Goal: Communication & Community: Answer question/provide support

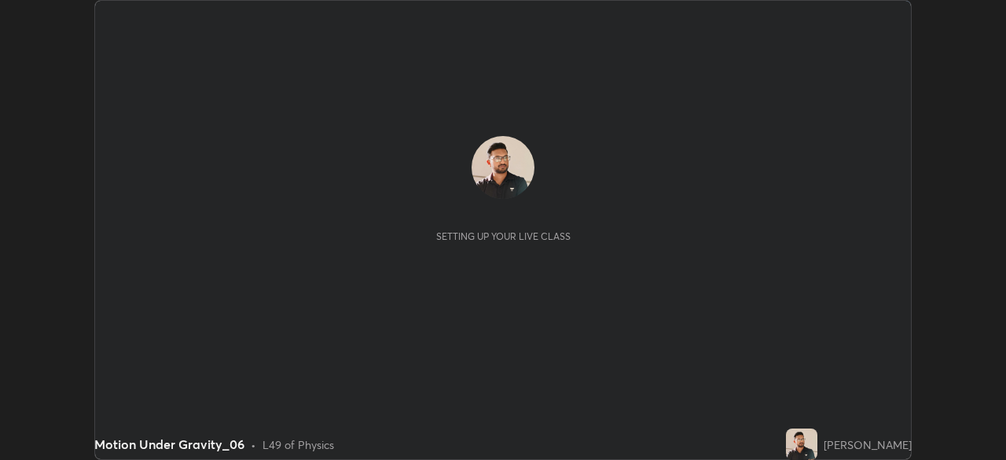
scroll to position [460, 1005]
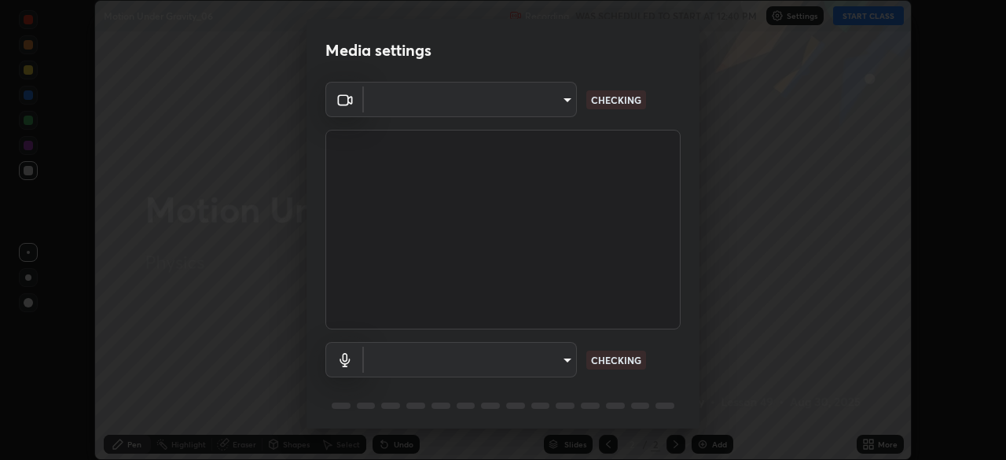
type input "23008043d16b3f933f5d29e9b3769097a1661712bf7e9030f0d00f953f479f19"
click at [556, 360] on body "Erase all Motion Under Gravity_06 Recording WAS SCHEDULED TO START AT 12:40 PM …" at bounding box center [503, 230] width 1006 height 460
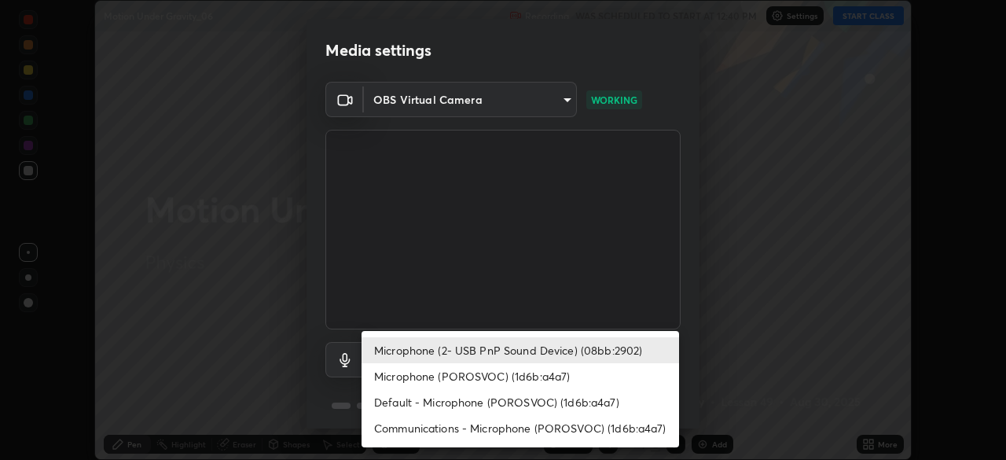
click at [404, 421] on li "Communications - Microphone (POROSVOC) (1d6b:a4a7)" at bounding box center [519, 428] width 317 height 26
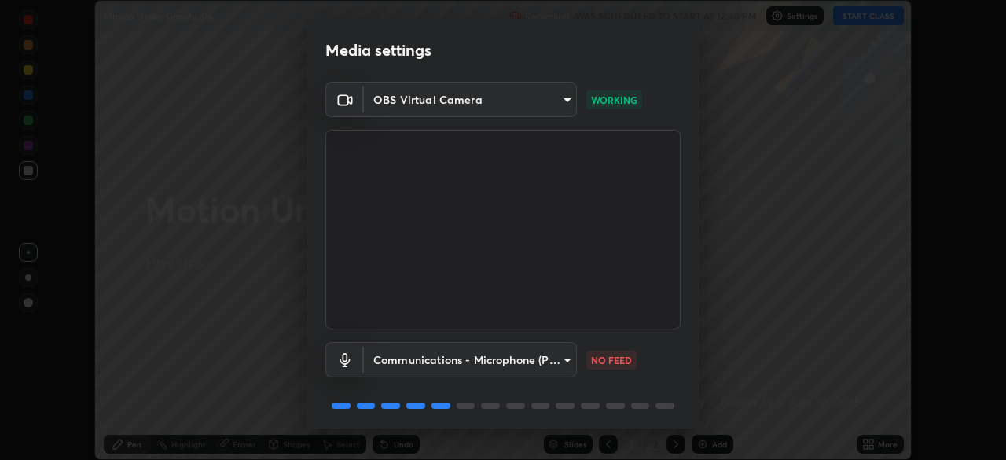
click at [380, 369] on body "Erase all Motion Under Gravity_06 Recording WAS SCHEDULED TO START AT 12:40 PM …" at bounding box center [503, 230] width 1006 height 460
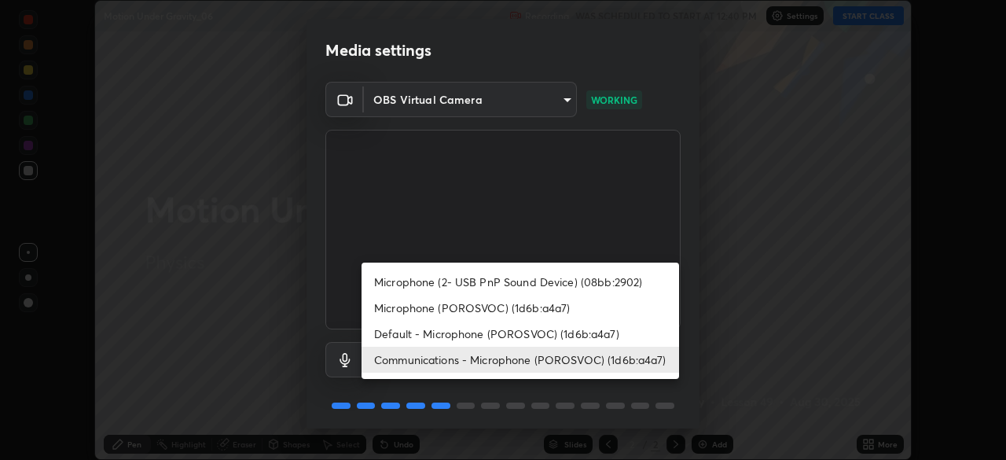
click at [391, 278] on li "Microphone (2- USB PnP Sound Device) (08bb:2902)" at bounding box center [519, 282] width 317 height 26
type input "ce8bbd661dce354a58a25af5271b3c1bd1d853cc8608d8e3321a5e34fd7f7726"
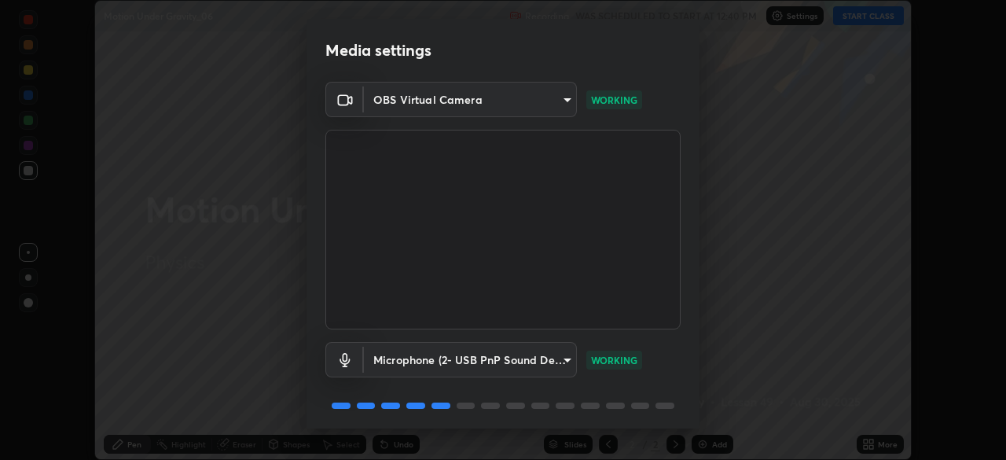
scroll to position [56, 0]
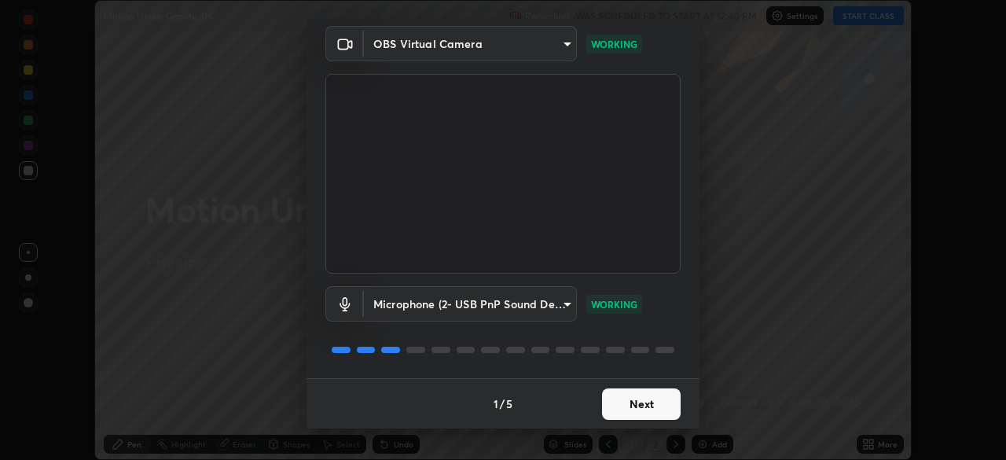
click at [634, 401] on button "Next" at bounding box center [641, 403] width 79 height 31
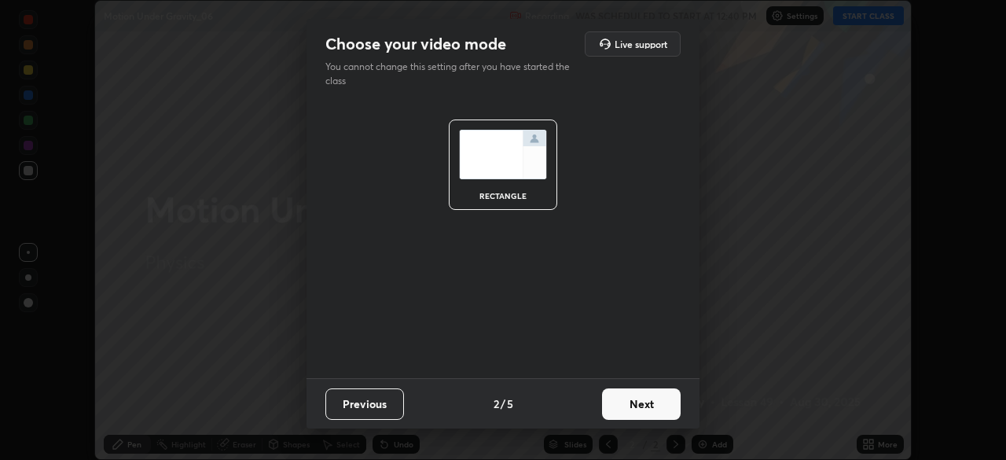
click at [620, 391] on button "Next" at bounding box center [641, 403] width 79 height 31
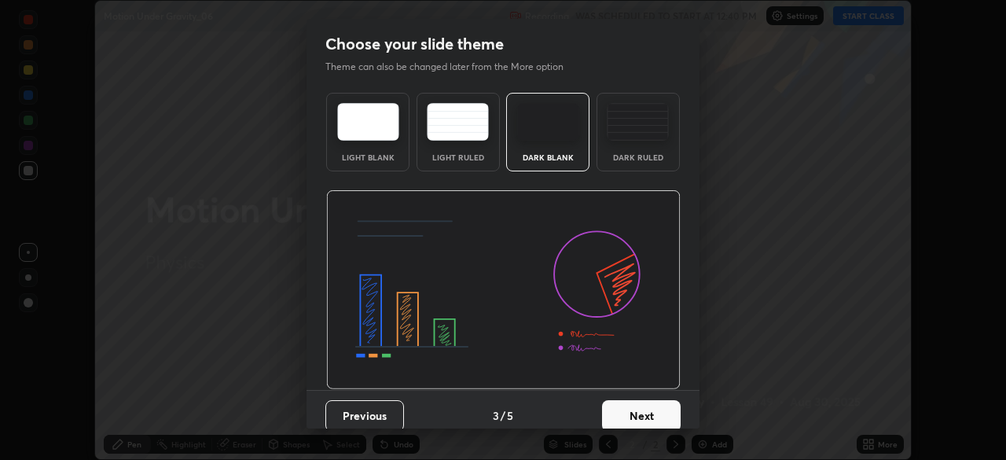
scroll to position [12, 0]
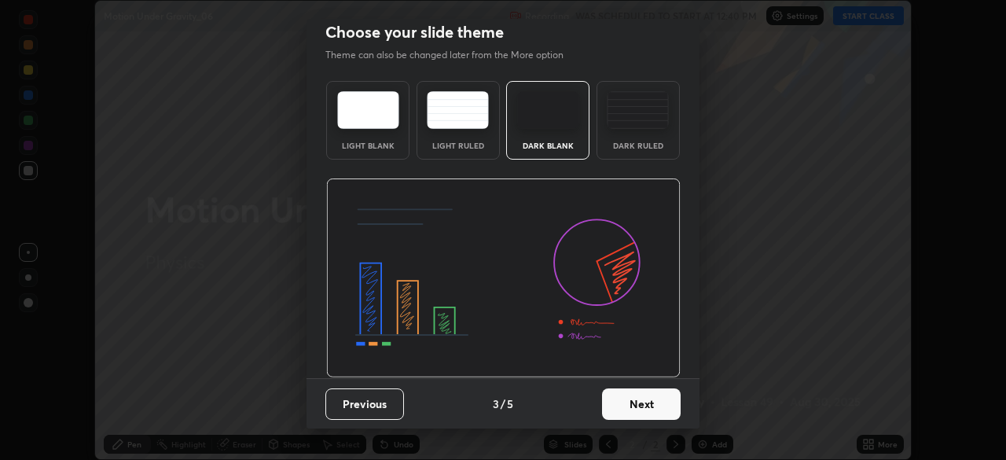
click at [618, 405] on button "Next" at bounding box center [641, 403] width 79 height 31
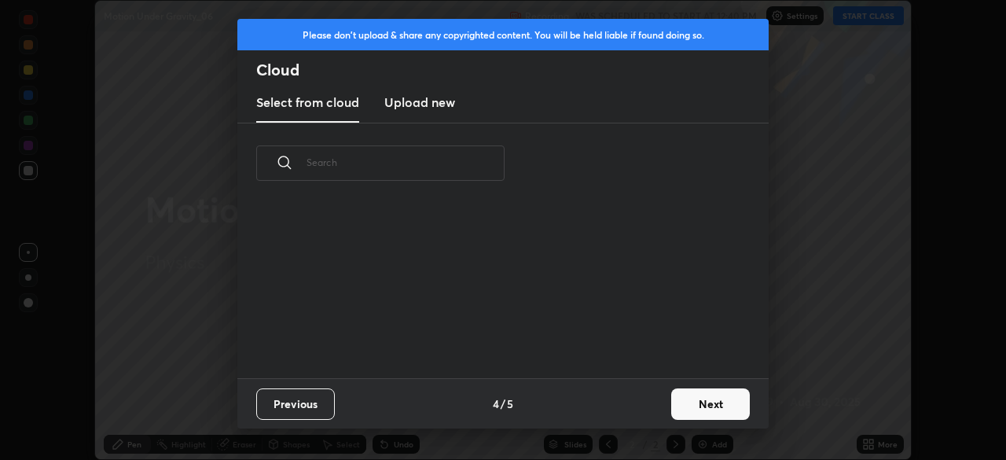
scroll to position [0, 0]
click at [672, 405] on button "Next" at bounding box center [710, 403] width 79 height 31
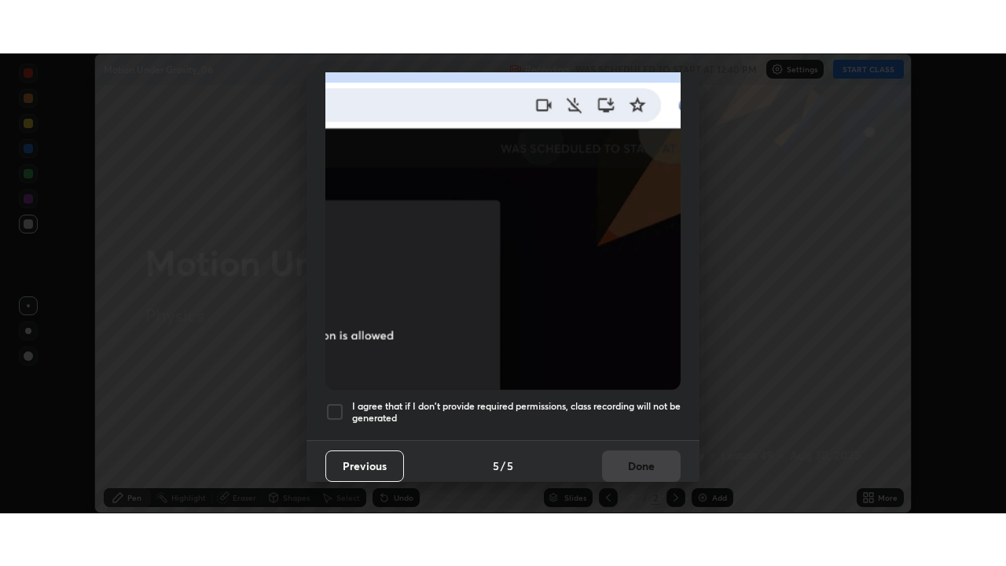
scroll to position [376, 0]
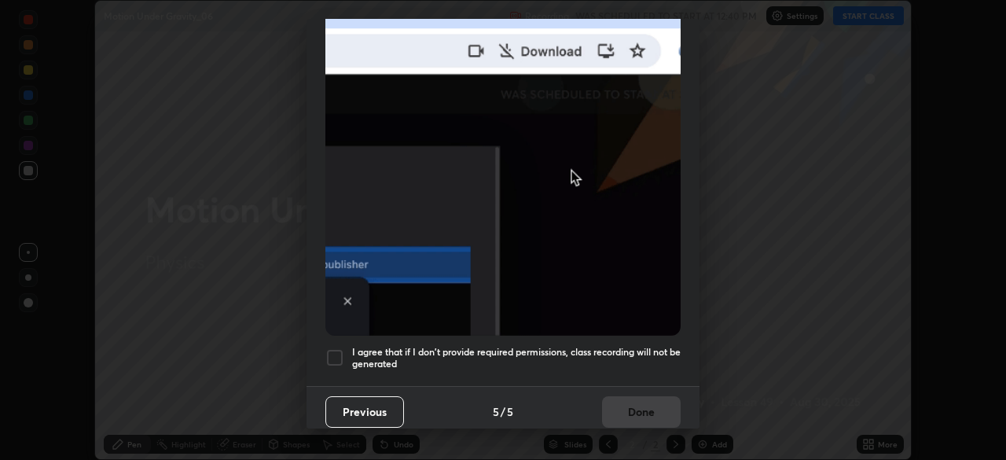
click at [337, 348] on div at bounding box center [334, 357] width 19 height 19
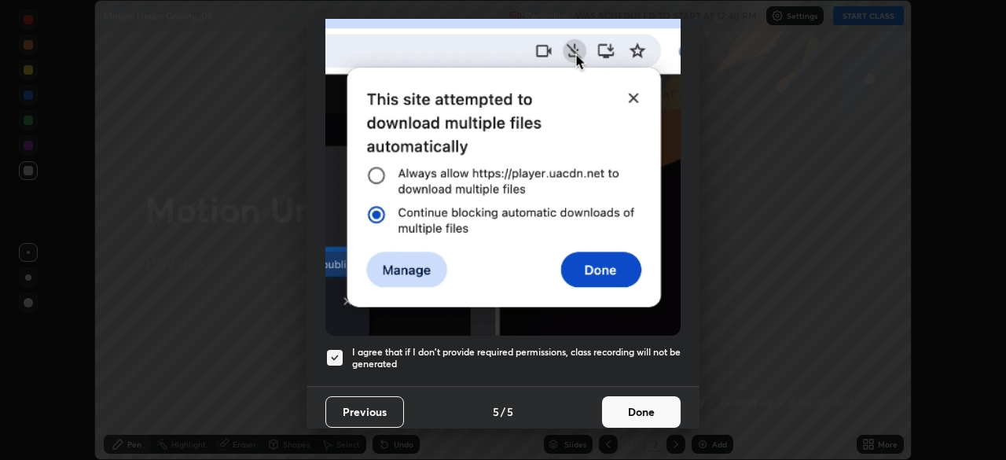
click at [622, 397] on button "Done" at bounding box center [641, 411] width 79 height 31
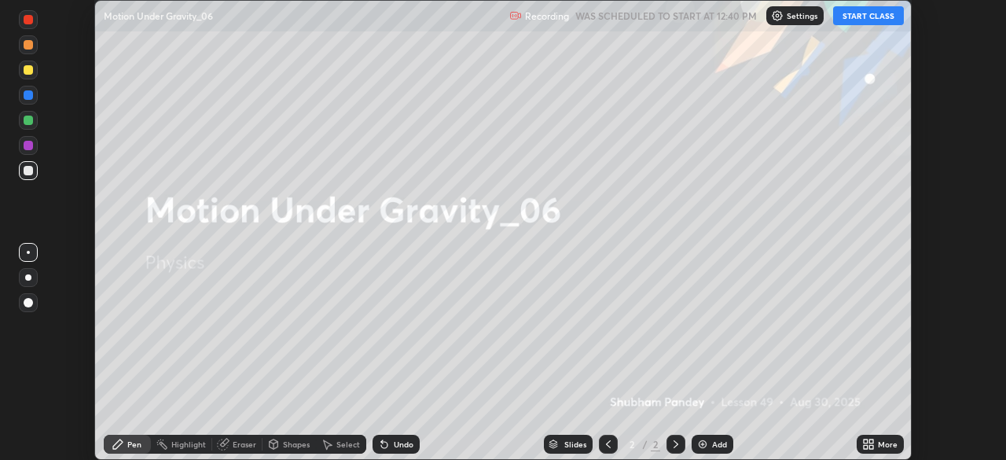
click at [867, 446] on icon at bounding box center [866, 447] width 4 height 4
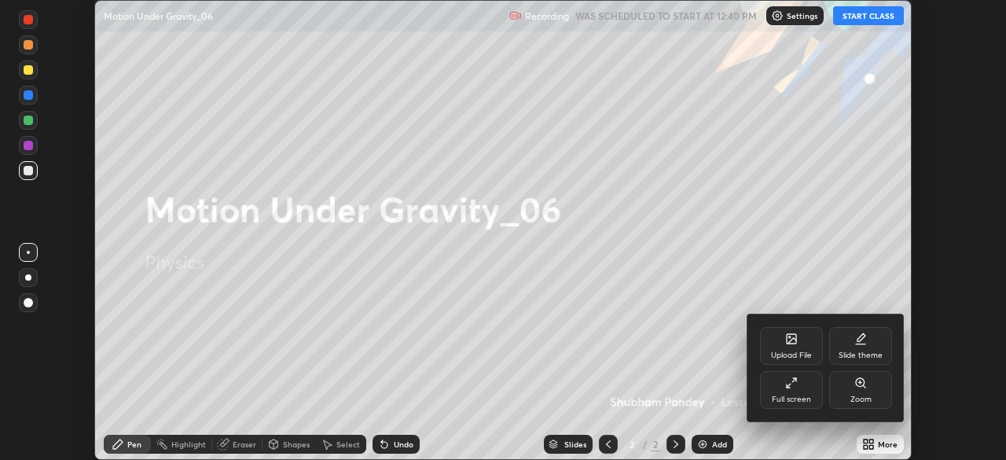
click at [780, 380] on div "Full screen" at bounding box center [791, 390] width 63 height 38
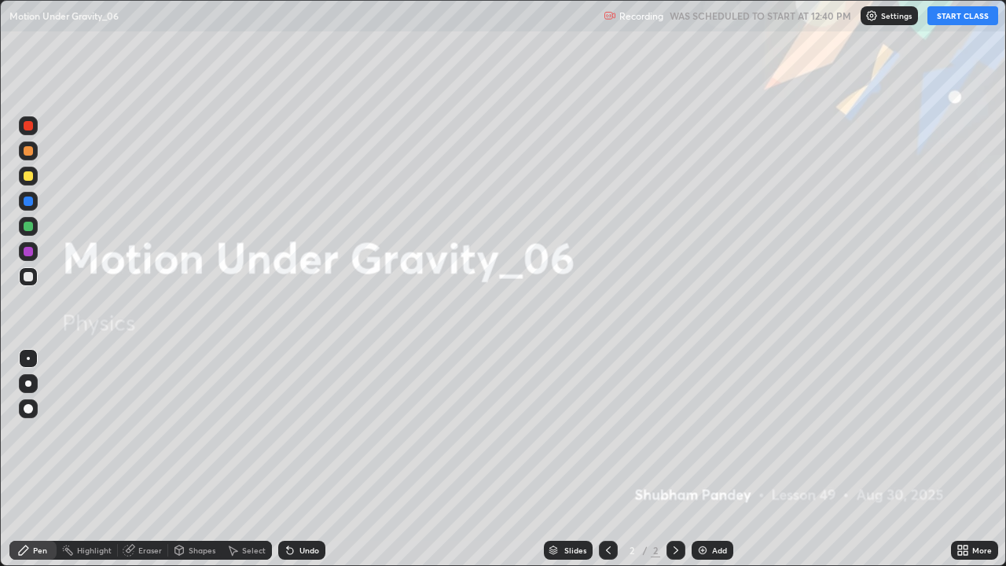
scroll to position [566, 1006]
click at [944, 14] on button "START CLASS" at bounding box center [962, 15] width 71 height 19
click at [700, 459] on img at bounding box center [702, 550] width 13 height 13
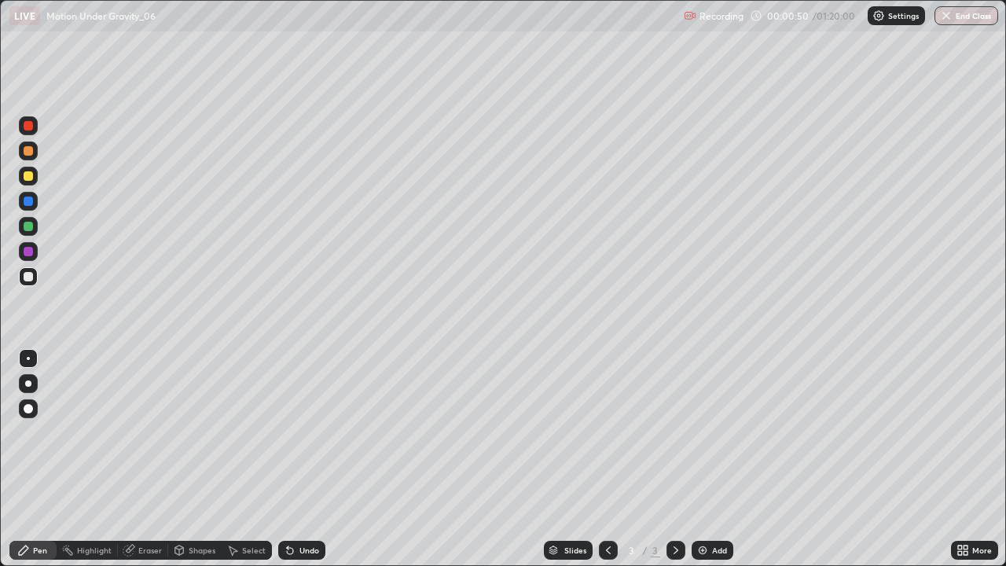
click at [31, 180] on div at bounding box center [28, 176] width 19 height 19
click at [315, 459] on div "Undo" at bounding box center [309, 550] width 20 height 8
click at [314, 459] on div "Undo" at bounding box center [309, 550] width 20 height 8
click at [26, 382] on div at bounding box center [28, 383] width 6 height 6
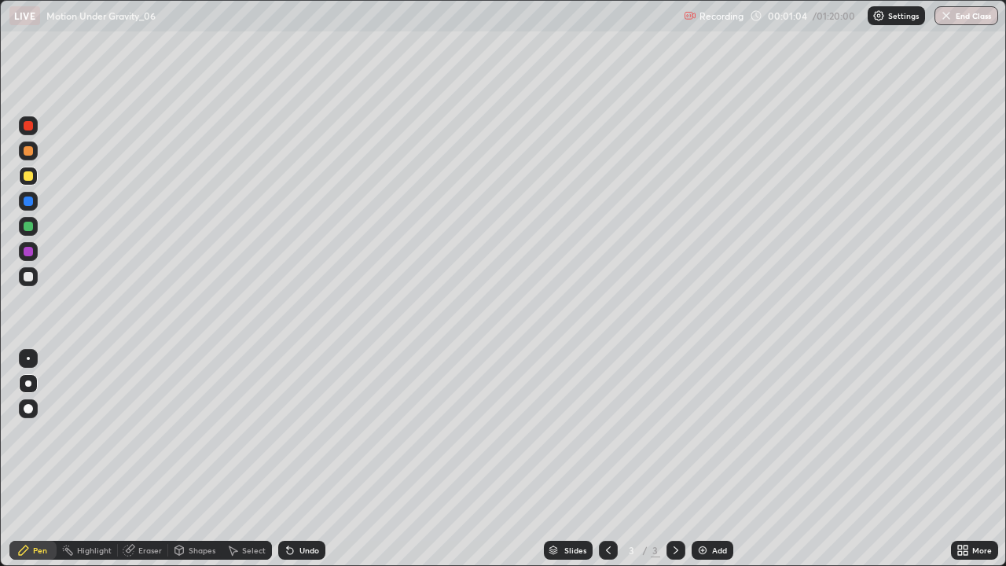
click at [29, 277] on div at bounding box center [28, 276] width 9 height 9
click at [25, 173] on div at bounding box center [28, 175] width 9 height 9
click at [196, 459] on div "Shapes" at bounding box center [202, 550] width 27 height 8
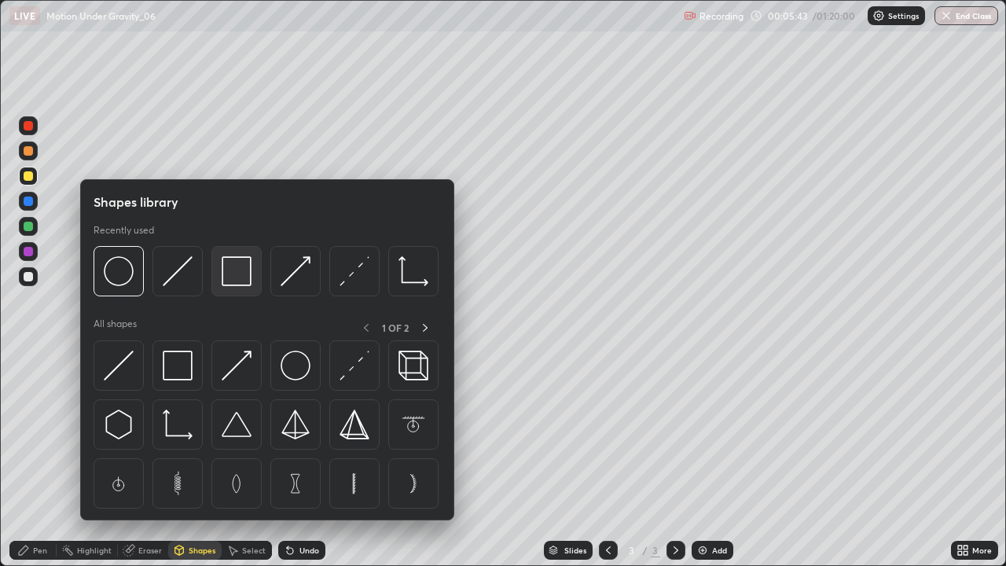
click at [238, 270] on img at bounding box center [237, 271] width 30 height 30
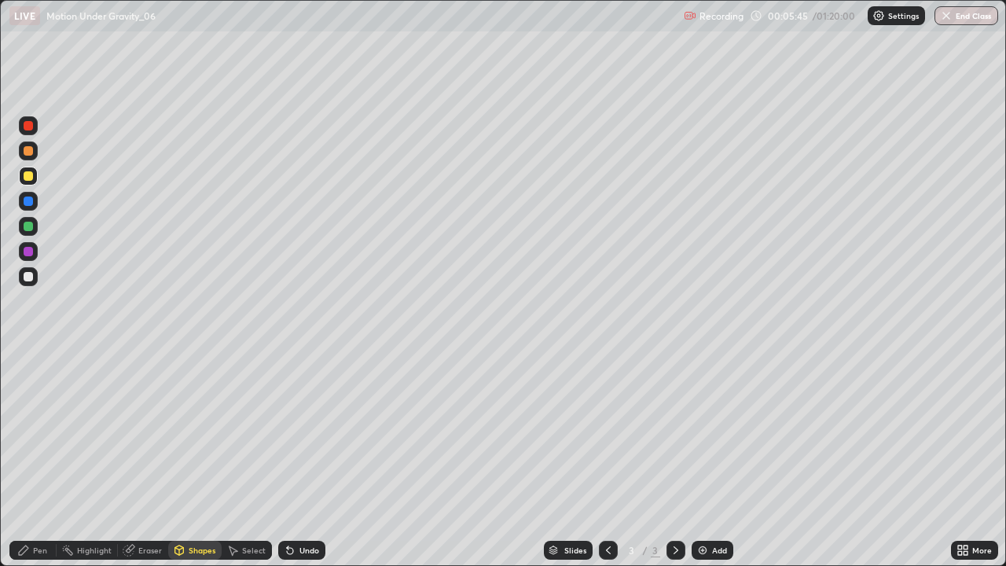
click at [322, 459] on div "Undo" at bounding box center [301, 550] width 47 height 19
click at [30, 200] on div at bounding box center [28, 200] width 9 height 9
click at [41, 459] on div "Pen" at bounding box center [40, 550] width 14 height 8
click at [28, 275] on div at bounding box center [28, 276] width 9 height 9
click at [30, 205] on div at bounding box center [28, 200] width 9 height 9
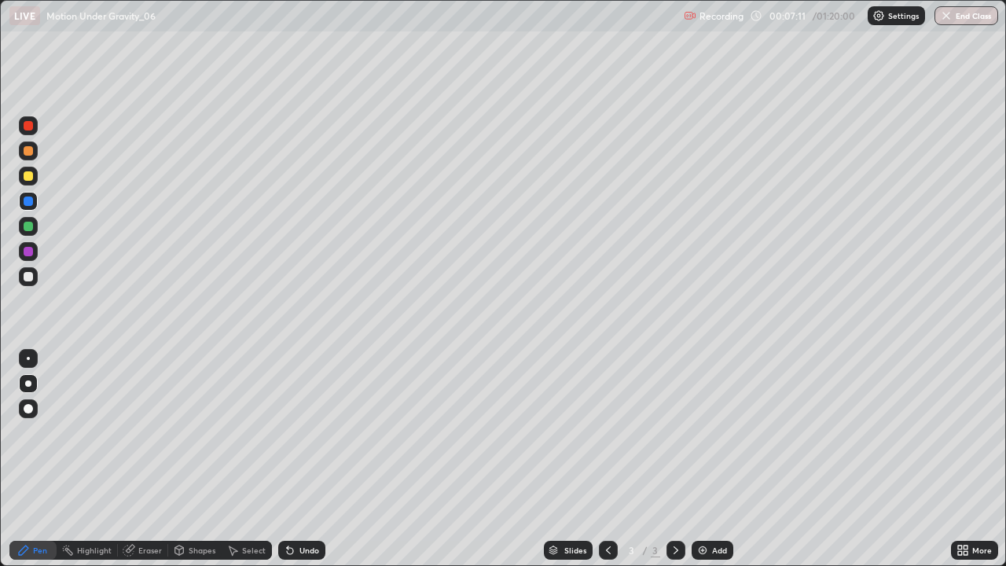
click at [25, 276] on div at bounding box center [28, 276] width 9 height 9
click at [312, 459] on div "Undo" at bounding box center [309, 550] width 20 height 8
click at [34, 174] on div at bounding box center [28, 176] width 19 height 19
click at [722, 459] on div "Add" at bounding box center [719, 550] width 15 height 8
click at [24, 178] on div at bounding box center [28, 175] width 9 height 9
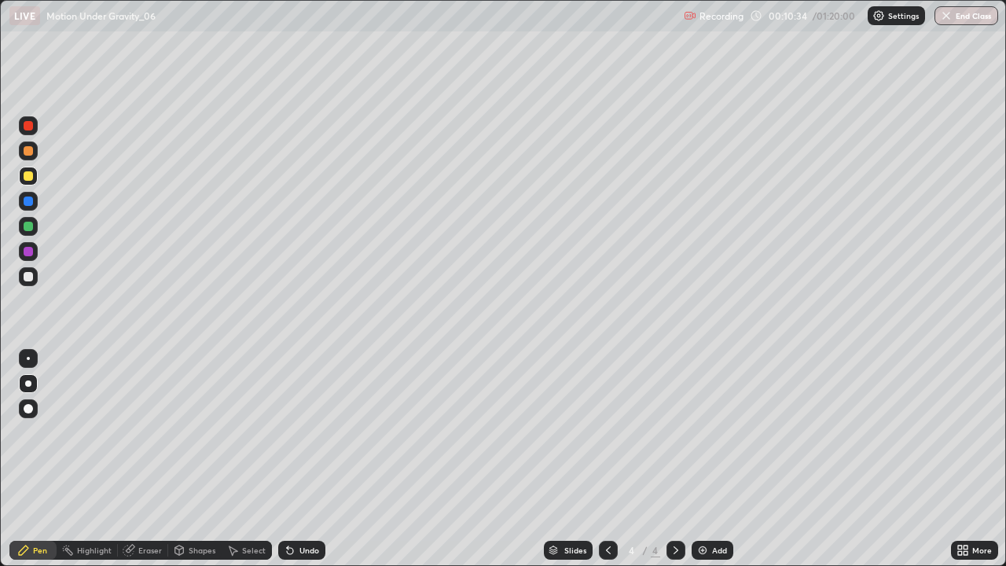
click at [200, 459] on div "Shapes" at bounding box center [202, 550] width 27 height 8
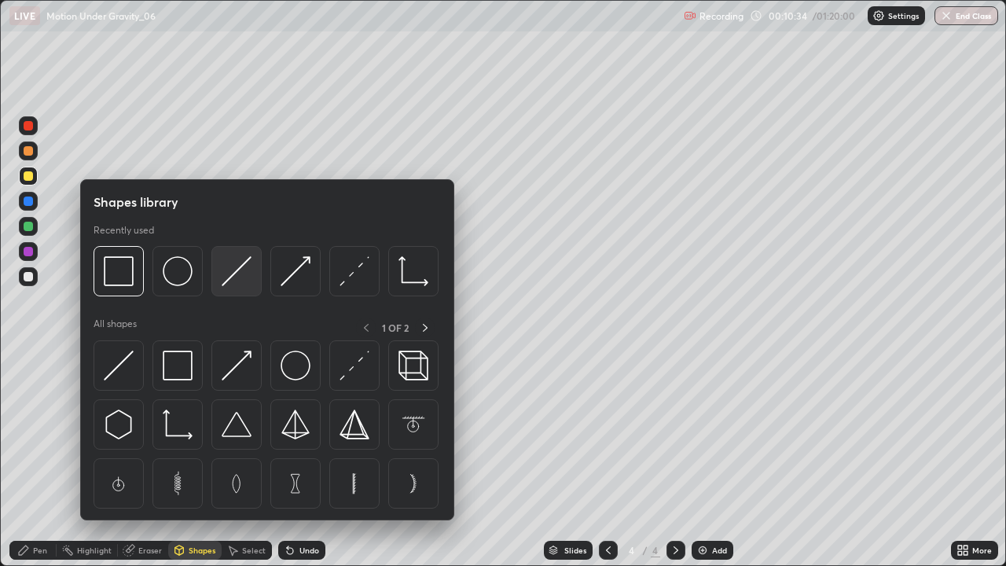
click at [233, 277] on img at bounding box center [237, 271] width 30 height 30
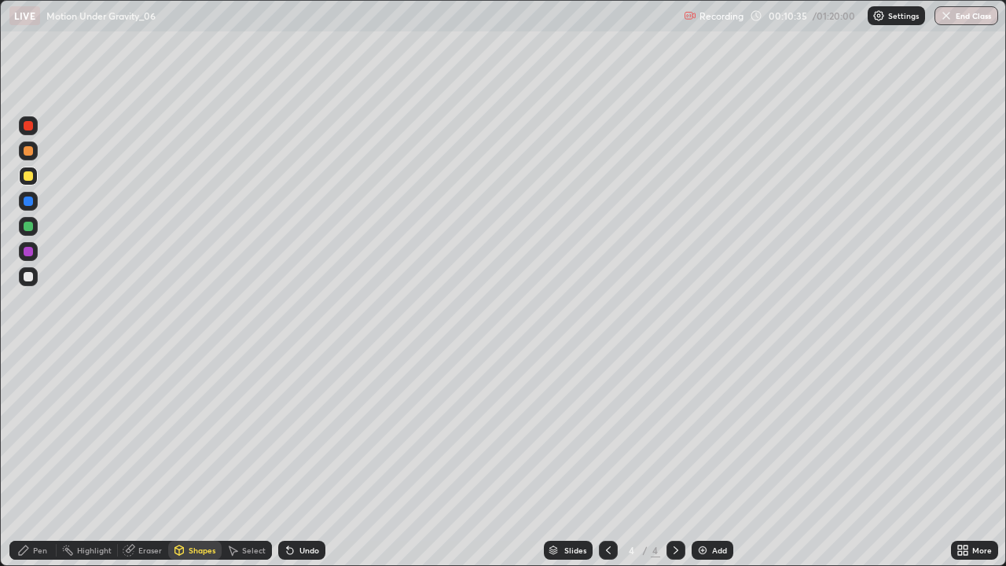
click at [30, 200] on div at bounding box center [28, 200] width 9 height 9
click at [33, 459] on div "Pen" at bounding box center [40, 550] width 14 height 8
click at [29, 275] on div at bounding box center [28, 276] width 9 height 9
click at [26, 203] on div at bounding box center [28, 200] width 9 height 9
click at [24, 281] on div at bounding box center [28, 276] width 19 height 19
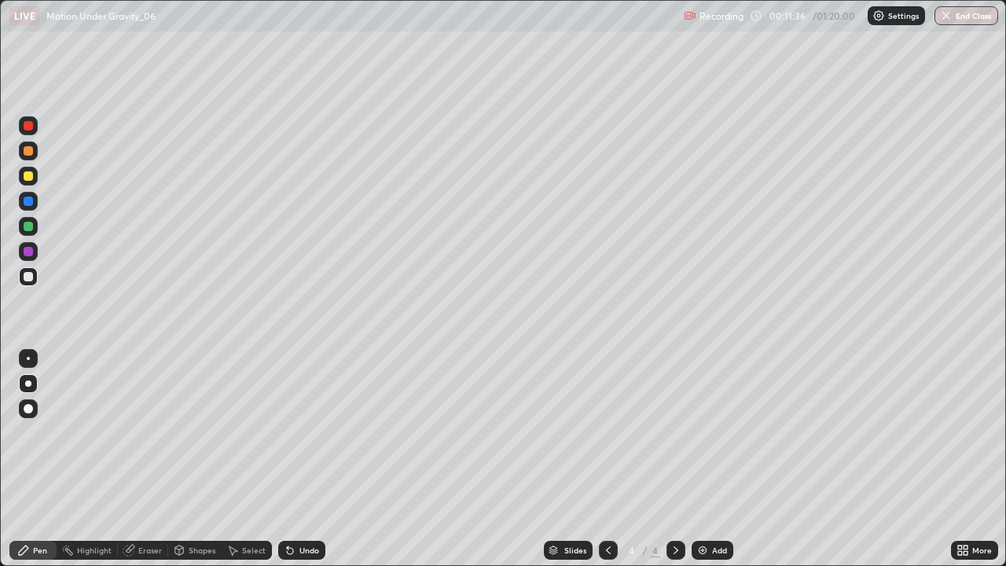
click at [306, 459] on div "Undo" at bounding box center [301, 550] width 47 height 19
click at [304, 459] on div "Undo" at bounding box center [301, 550] width 47 height 19
click at [306, 459] on div "Undo" at bounding box center [309, 550] width 20 height 8
click at [314, 459] on div "Undo" at bounding box center [309, 550] width 20 height 8
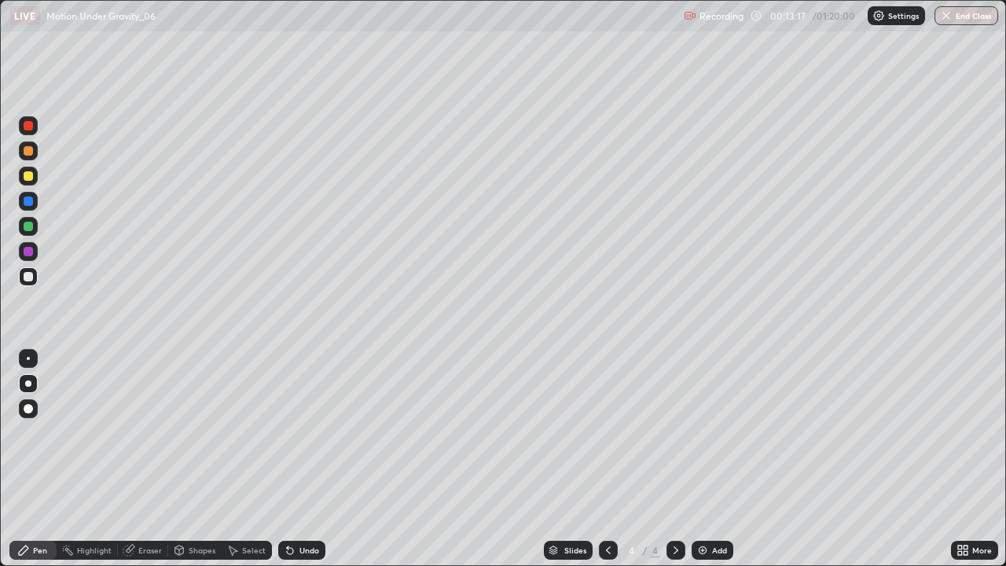
click at [27, 170] on div at bounding box center [28, 176] width 19 height 19
click at [199, 459] on div "Shapes" at bounding box center [202, 550] width 27 height 8
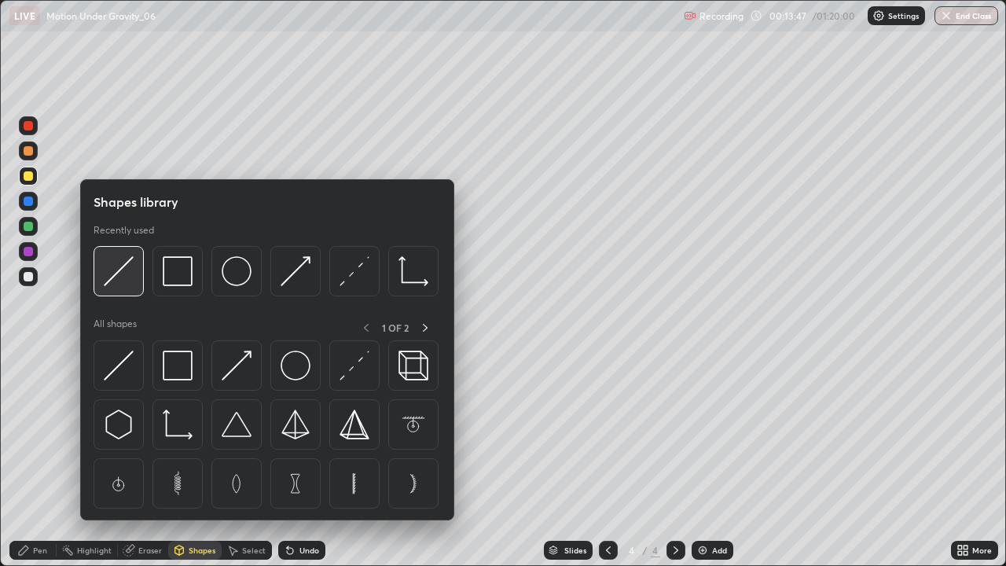
click at [123, 266] on img at bounding box center [119, 271] width 30 height 30
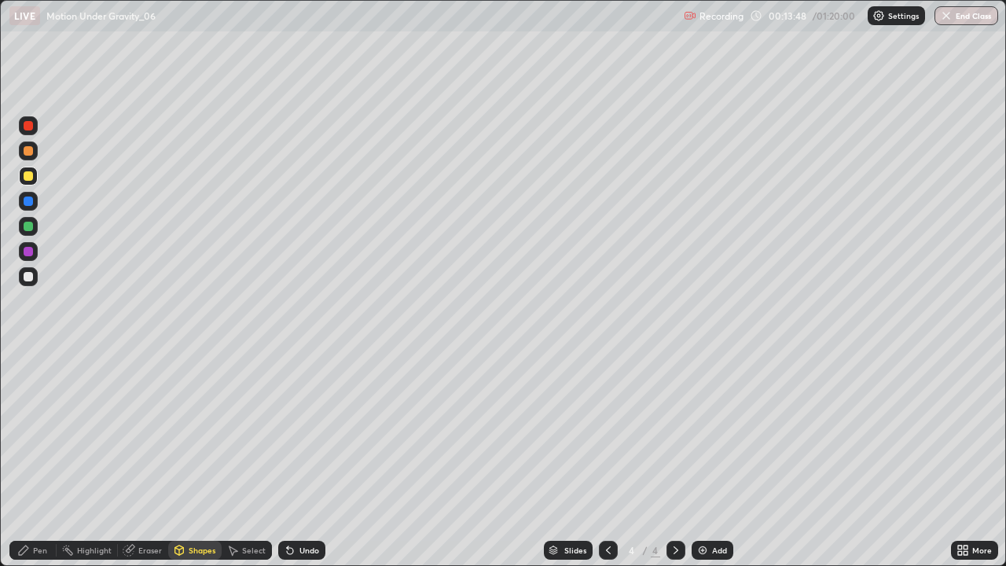
click at [28, 200] on div at bounding box center [28, 200] width 9 height 9
click at [37, 459] on div "Pen" at bounding box center [40, 550] width 14 height 8
click at [24, 280] on div at bounding box center [28, 276] width 9 height 9
click at [29, 176] on div at bounding box center [28, 175] width 9 height 9
click at [721, 459] on div "Add" at bounding box center [719, 550] width 15 height 8
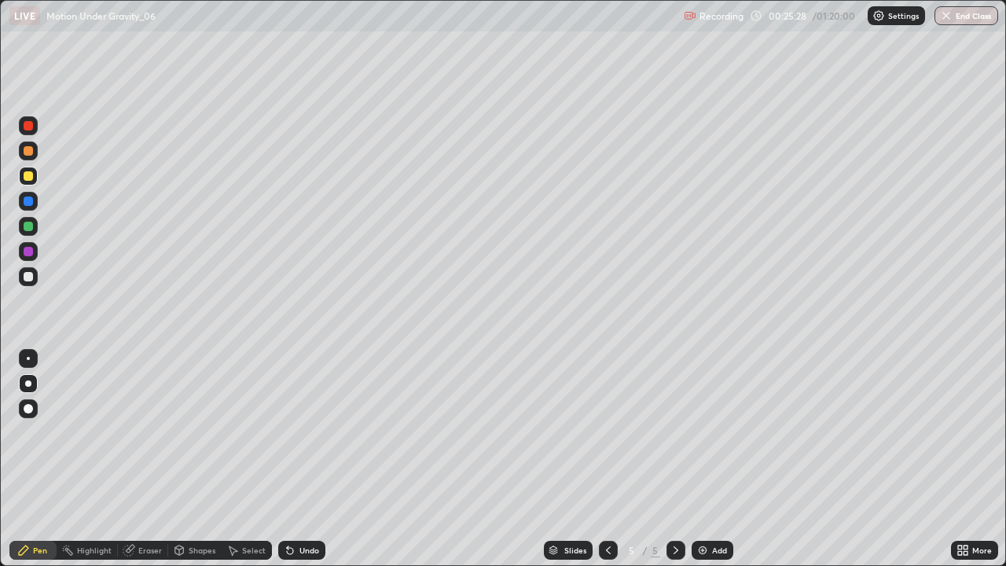
click at [28, 276] on div at bounding box center [28, 276] width 9 height 9
click at [27, 167] on div at bounding box center [28, 176] width 19 height 19
click at [28, 276] on div at bounding box center [28, 276] width 9 height 9
click at [608, 459] on icon at bounding box center [608, 550] width 13 height 13
click at [683, 459] on div at bounding box center [675, 550] width 19 height 19
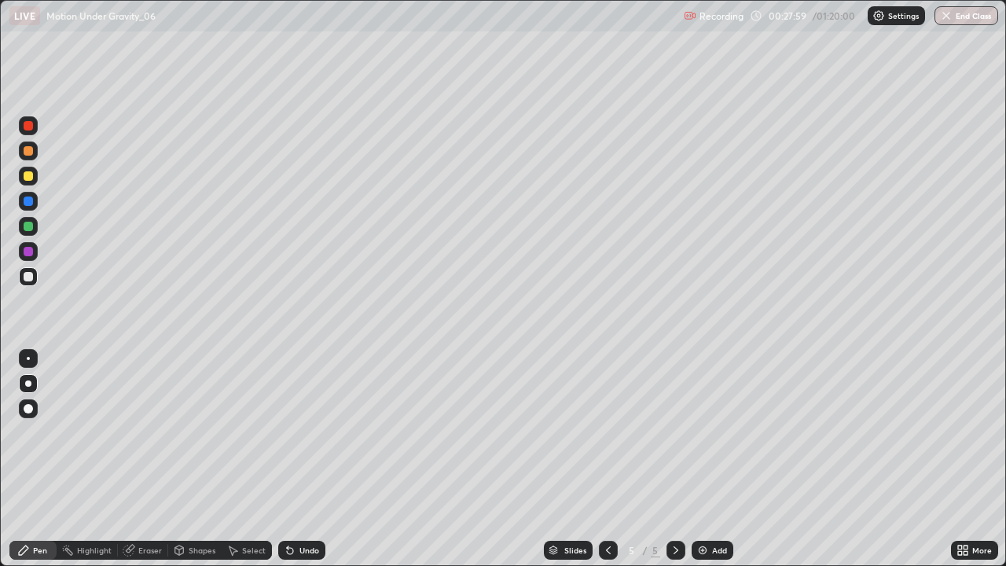
click at [305, 459] on div "Undo" at bounding box center [309, 550] width 20 height 8
click at [299, 459] on div "Undo" at bounding box center [309, 550] width 20 height 8
click at [300, 459] on div "Undo" at bounding box center [309, 550] width 20 height 8
click at [713, 459] on div "Add" at bounding box center [712, 550] width 42 height 19
click at [28, 178] on div at bounding box center [28, 175] width 9 height 9
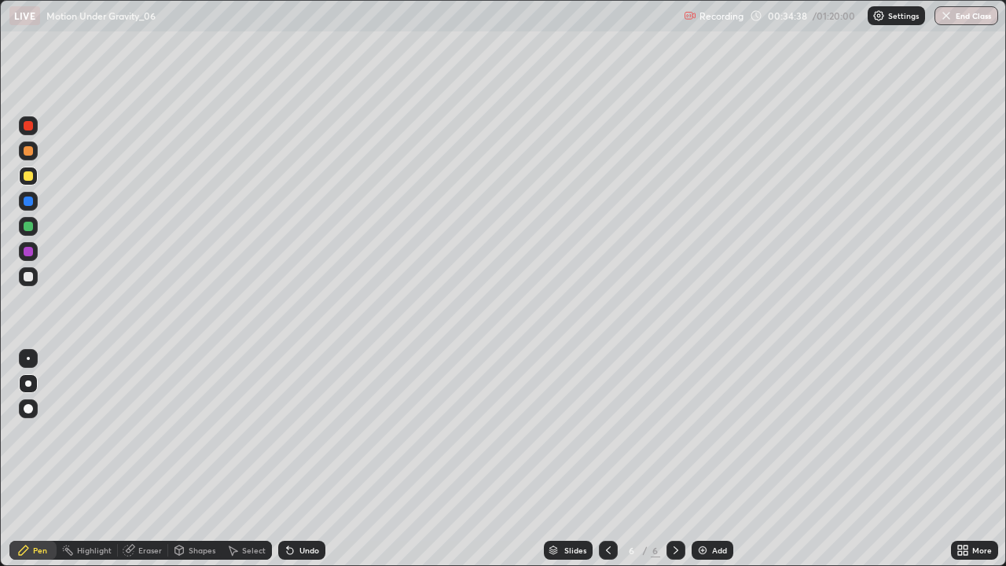
click at [26, 278] on div at bounding box center [28, 276] width 9 height 9
click at [310, 459] on div "Undo" at bounding box center [301, 550] width 47 height 19
click at [306, 459] on div "Undo" at bounding box center [309, 550] width 20 height 8
click at [305, 459] on div "Undo" at bounding box center [309, 550] width 20 height 8
click at [309, 459] on div "Undo" at bounding box center [301, 550] width 47 height 19
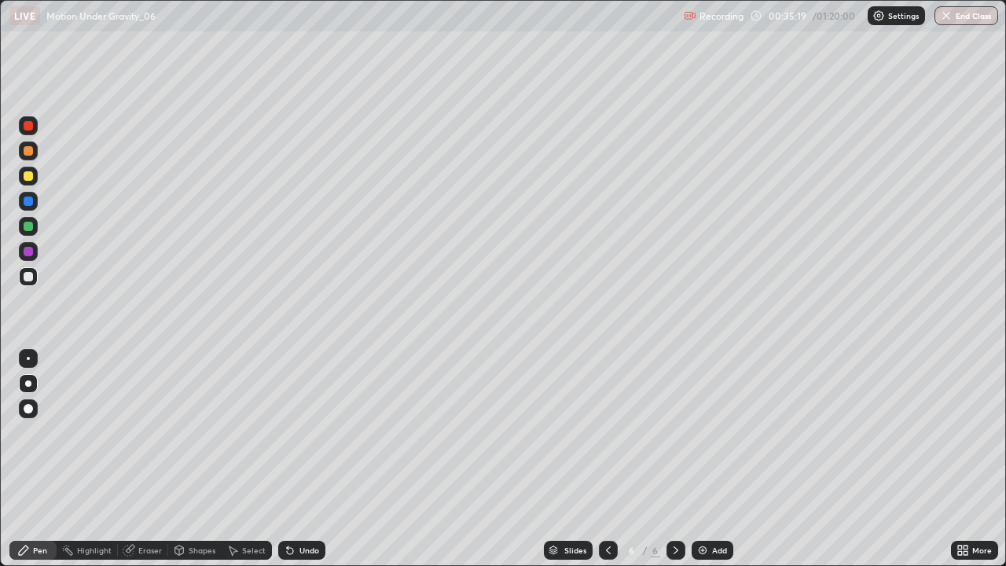
click at [305, 459] on div "Undo" at bounding box center [309, 550] width 20 height 8
click at [721, 459] on div "Add" at bounding box center [712, 550] width 42 height 19
click at [28, 177] on div at bounding box center [28, 175] width 9 height 9
click at [299, 459] on div "Undo" at bounding box center [301, 550] width 47 height 19
click at [299, 459] on div "Undo" at bounding box center [309, 550] width 20 height 8
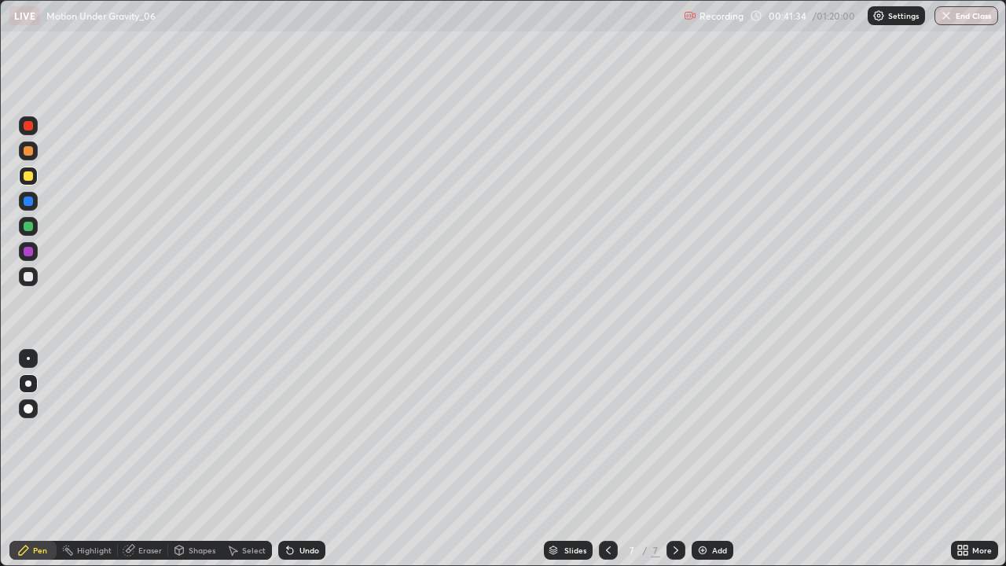
click at [299, 459] on div "Undo" at bounding box center [301, 550] width 47 height 19
click at [248, 459] on div "Select" at bounding box center [254, 550] width 24 height 8
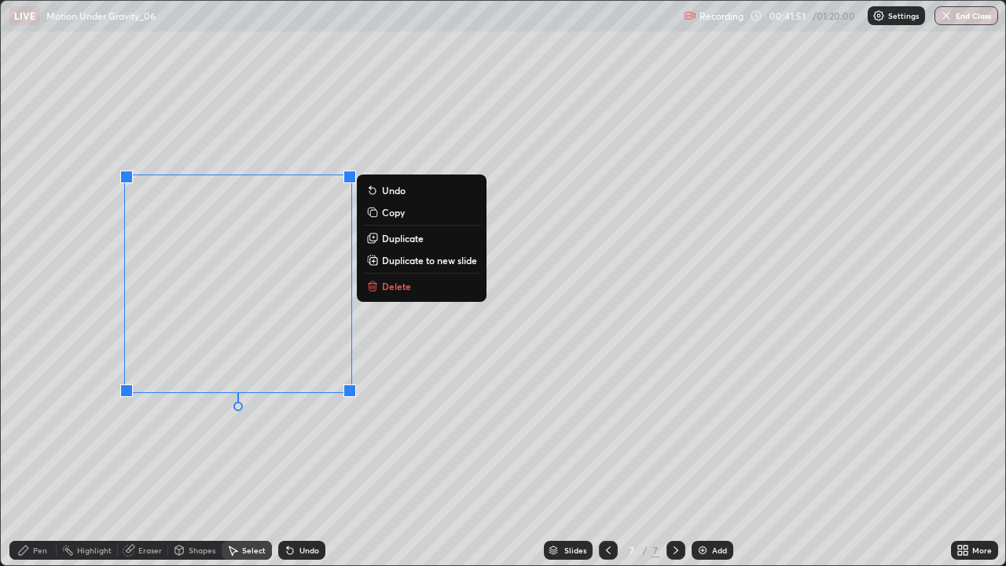
click at [400, 241] on p "Duplicate" at bounding box center [403, 238] width 42 height 13
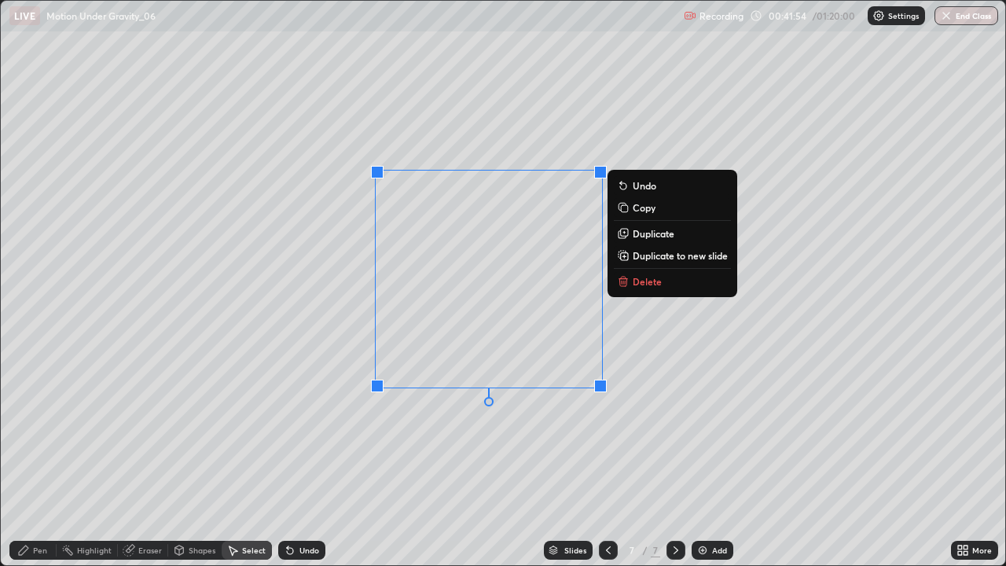
click at [645, 237] on p "Duplicate" at bounding box center [654, 233] width 42 height 13
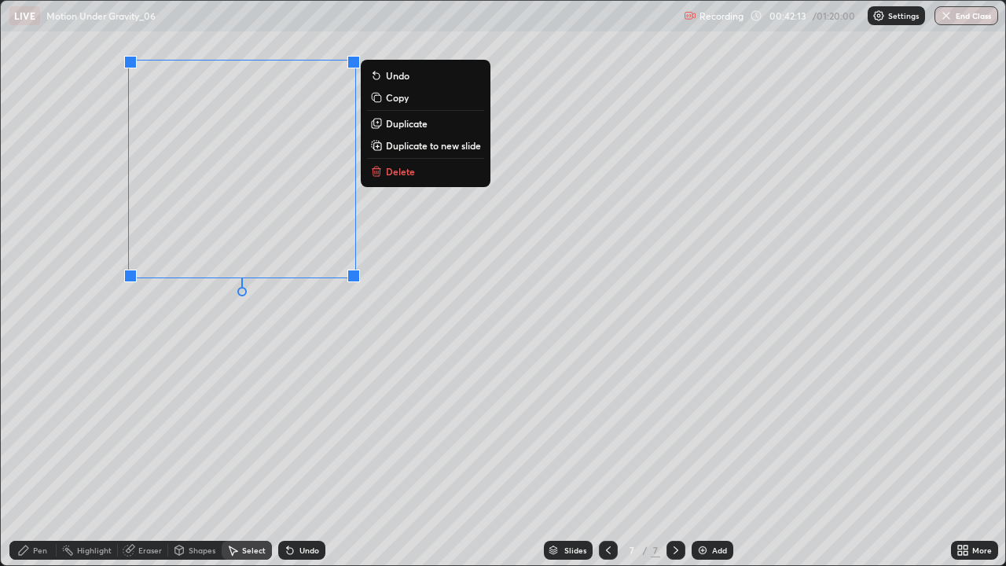
click at [42, 459] on div "Pen" at bounding box center [40, 550] width 14 height 8
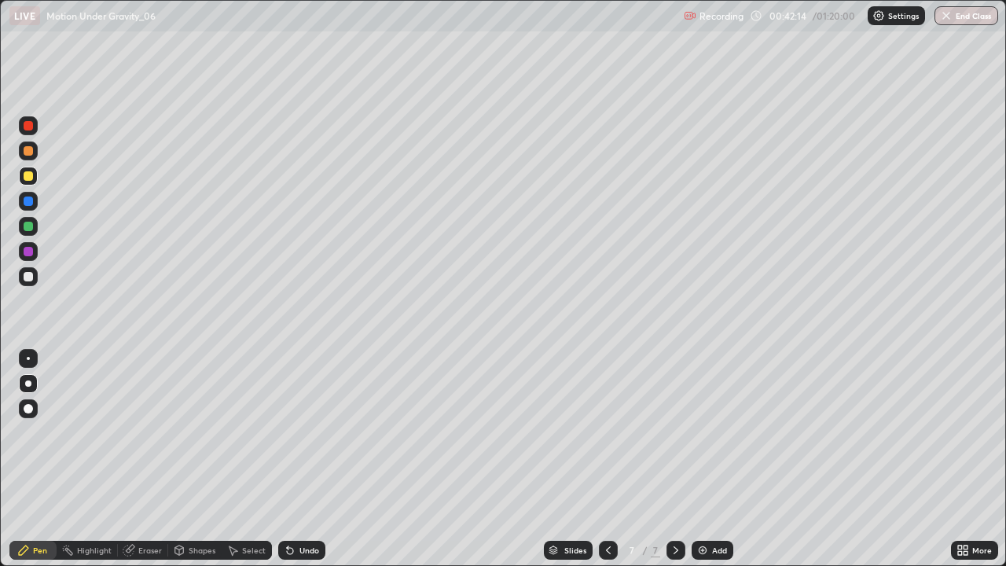
click at [28, 177] on div at bounding box center [28, 175] width 9 height 9
click at [28, 275] on div at bounding box center [28, 276] width 9 height 9
click at [28, 124] on div at bounding box center [28, 125] width 9 height 9
click at [27, 280] on div at bounding box center [28, 276] width 9 height 9
click at [710, 459] on div "Add" at bounding box center [712, 550] width 42 height 19
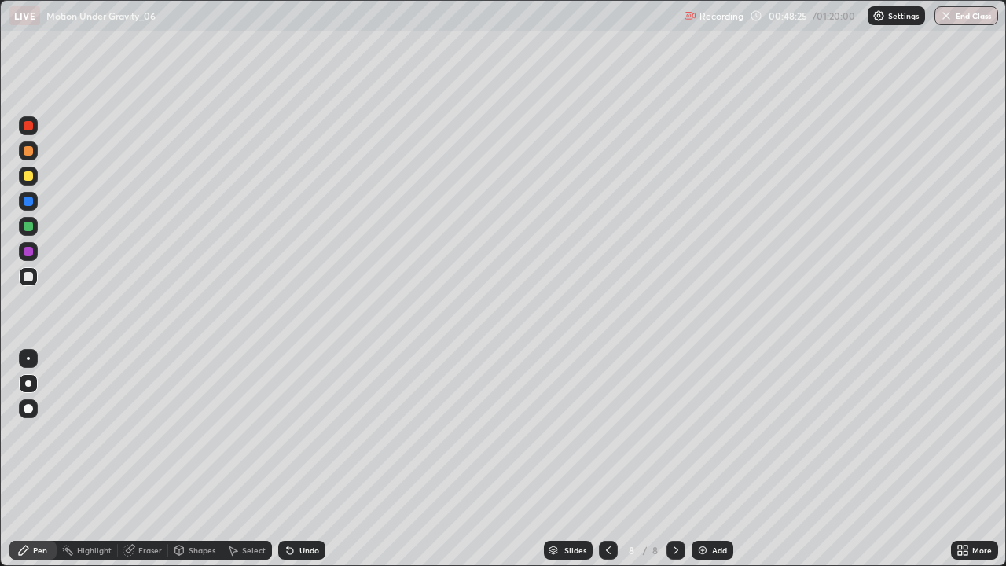
click at [28, 174] on div at bounding box center [28, 175] width 9 height 9
click at [316, 459] on div "Undo" at bounding box center [301, 550] width 47 height 19
click at [306, 459] on div "Undo" at bounding box center [309, 550] width 20 height 8
click at [30, 205] on div at bounding box center [28, 200] width 9 height 9
click at [193, 459] on div "Shapes" at bounding box center [202, 550] width 27 height 8
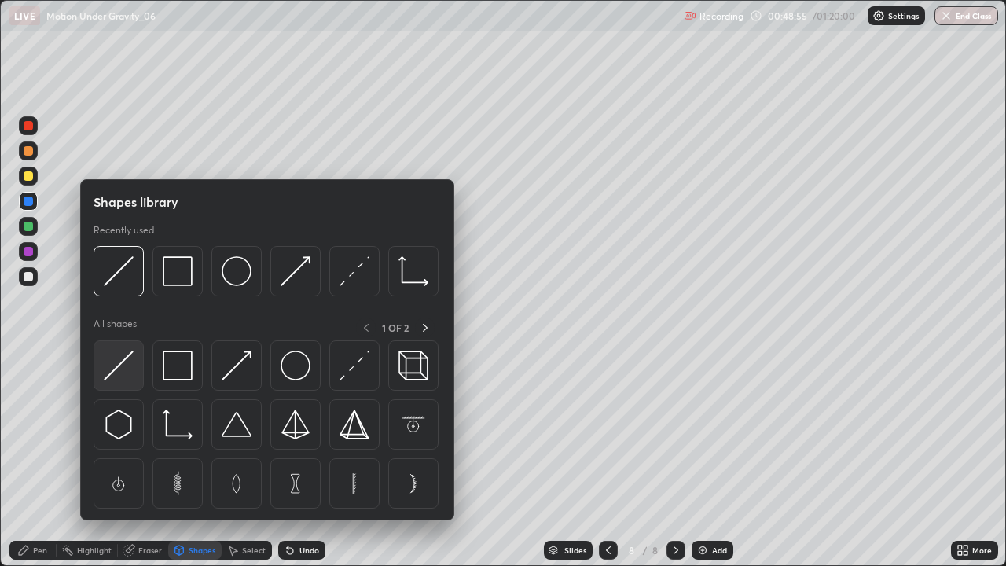
click at [121, 354] on img at bounding box center [119, 365] width 30 height 30
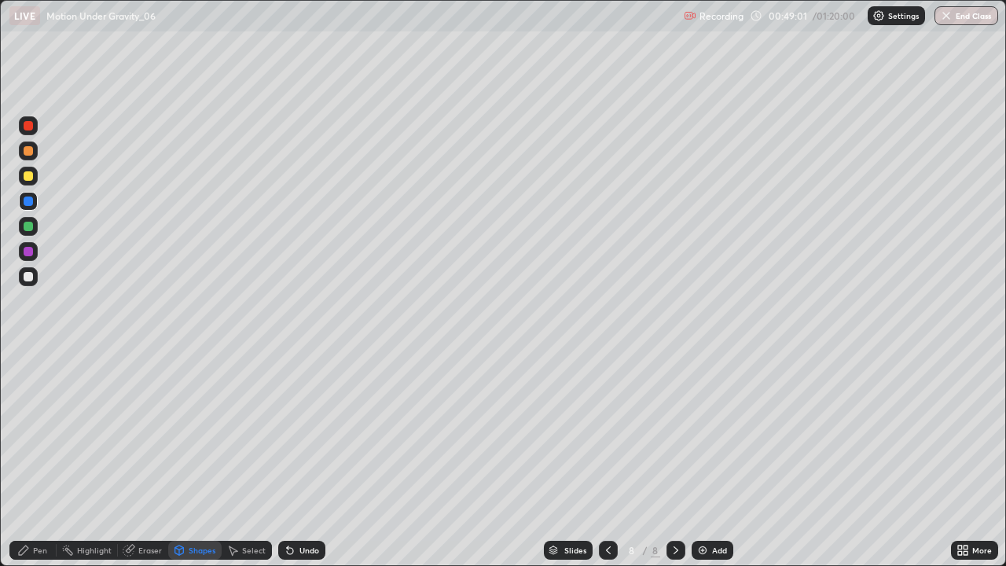
click at [39, 459] on div "Pen" at bounding box center [40, 550] width 14 height 8
click at [31, 277] on div at bounding box center [28, 276] width 9 height 9
click at [28, 128] on div at bounding box center [28, 125] width 9 height 9
click at [36, 201] on div at bounding box center [28, 201] width 19 height 19
click at [28, 273] on div at bounding box center [28, 276] width 9 height 9
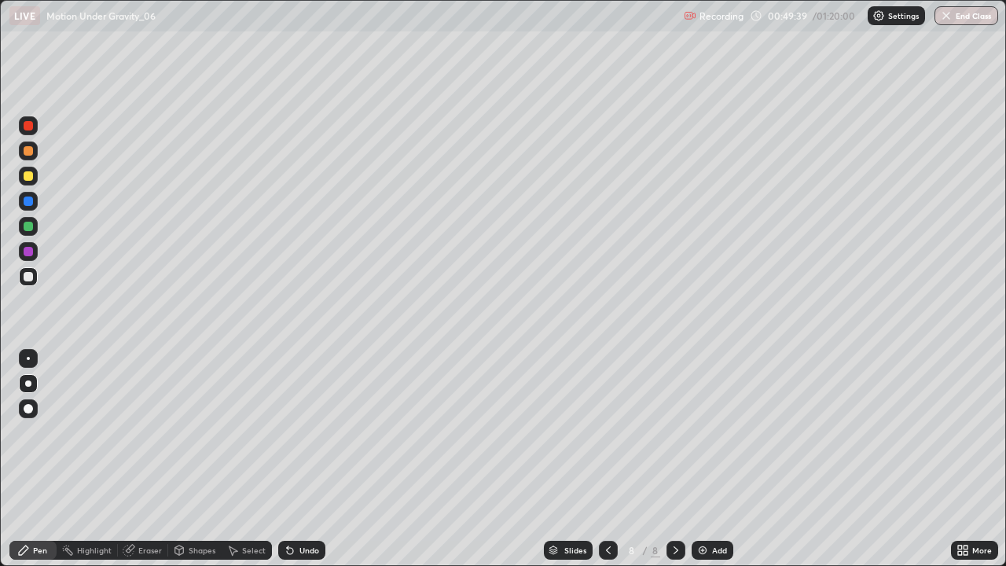
click at [29, 125] on div at bounding box center [28, 125] width 9 height 9
click at [305, 459] on div "Undo" at bounding box center [309, 550] width 20 height 8
click at [304, 459] on div "Undo" at bounding box center [309, 550] width 20 height 8
click at [303, 459] on div "Undo" at bounding box center [309, 550] width 20 height 8
click at [306, 459] on div "Undo" at bounding box center [309, 550] width 20 height 8
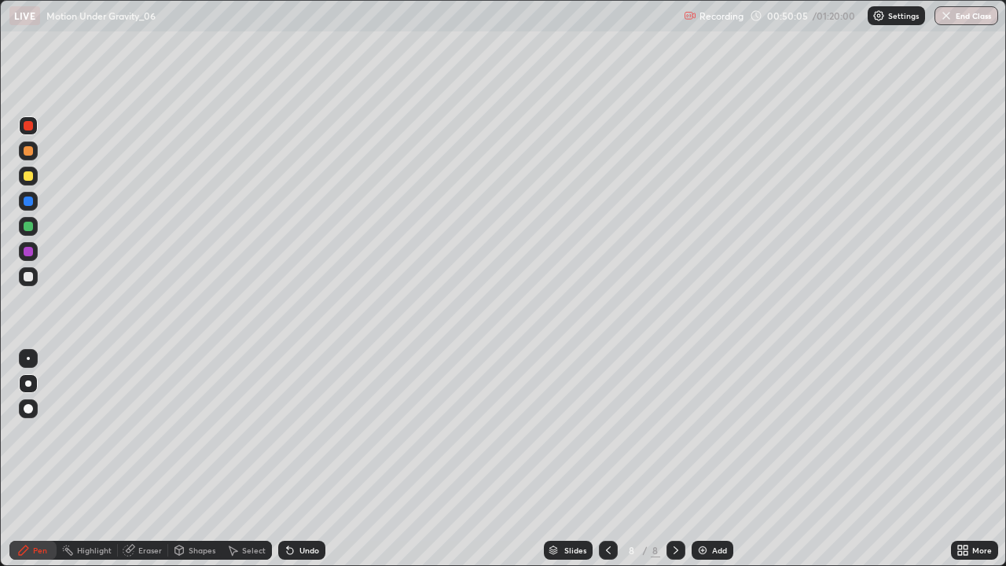
click at [307, 459] on div "Undo" at bounding box center [309, 550] width 20 height 8
click at [305, 459] on div "Undo" at bounding box center [309, 550] width 20 height 8
click at [307, 459] on div "Undo" at bounding box center [309, 550] width 20 height 8
click at [26, 204] on div at bounding box center [28, 200] width 9 height 9
click at [25, 276] on div at bounding box center [28, 276] width 9 height 9
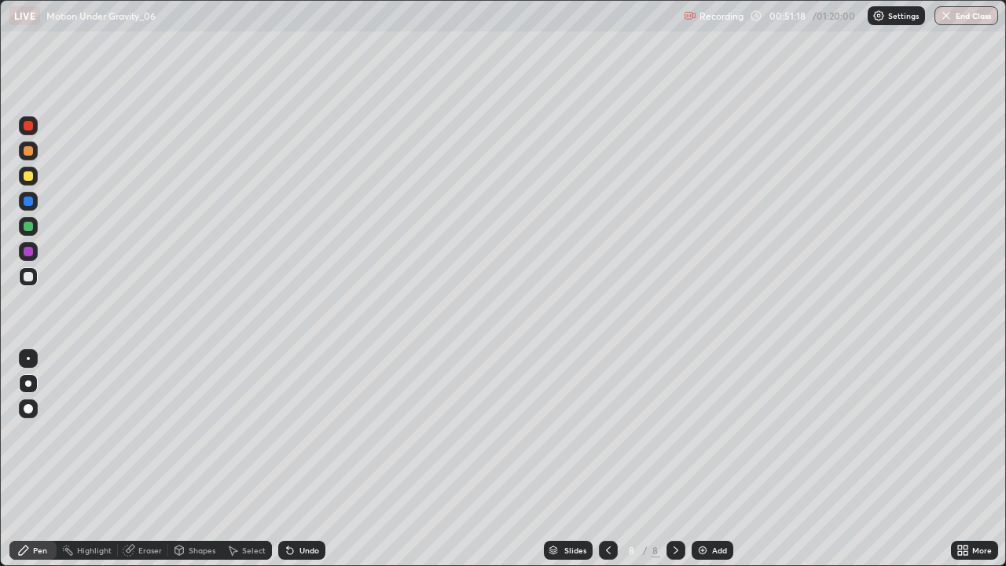
click at [307, 459] on div "Undo" at bounding box center [309, 550] width 20 height 8
click at [310, 459] on div "Undo" at bounding box center [309, 550] width 20 height 8
click at [31, 276] on div at bounding box center [28, 276] width 9 height 9
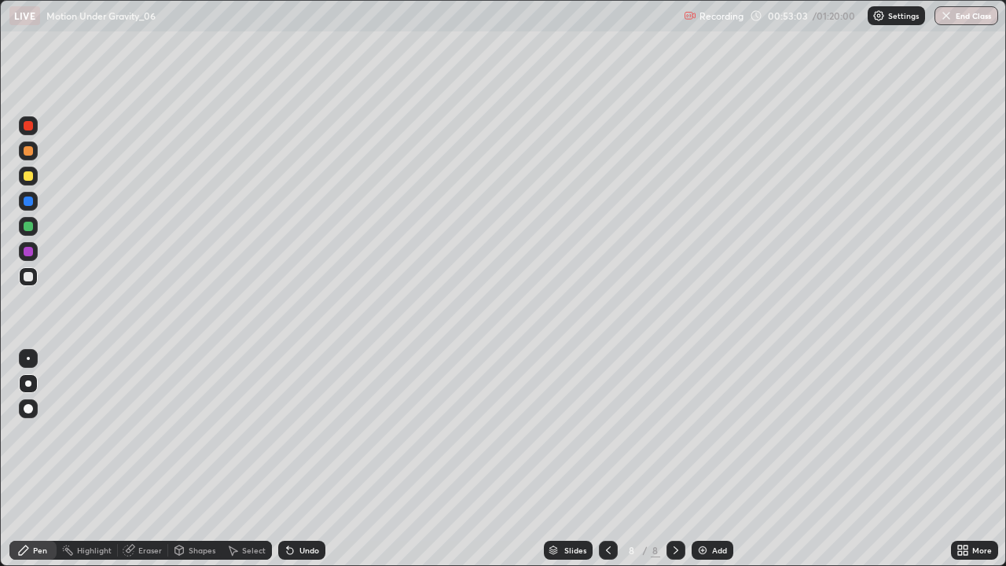
click at [29, 228] on div at bounding box center [28, 226] width 9 height 9
click at [30, 277] on div at bounding box center [28, 276] width 9 height 9
click at [312, 459] on div "Undo" at bounding box center [301, 550] width 47 height 19
click at [717, 459] on div "Add" at bounding box center [719, 550] width 15 height 8
click at [28, 177] on div at bounding box center [28, 175] width 9 height 9
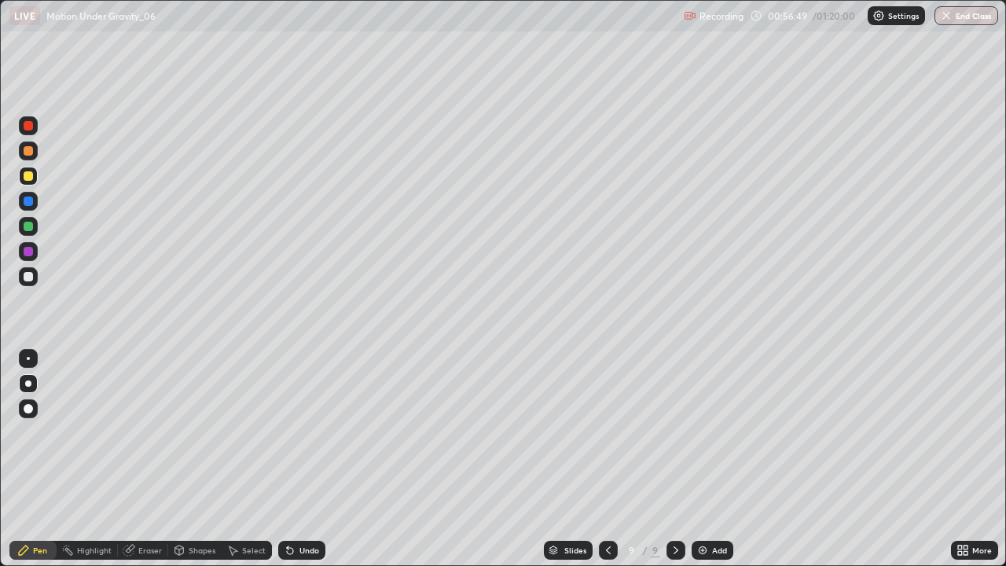
click at [600, 459] on div at bounding box center [608, 550] width 19 height 19
click at [605, 459] on icon at bounding box center [608, 550] width 13 height 13
click at [676, 459] on icon at bounding box center [675, 550] width 13 height 13
click at [674, 459] on icon at bounding box center [675, 550] width 13 height 13
click at [245, 459] on div "Select" at bounding box center [254, 550] width 24 height 8
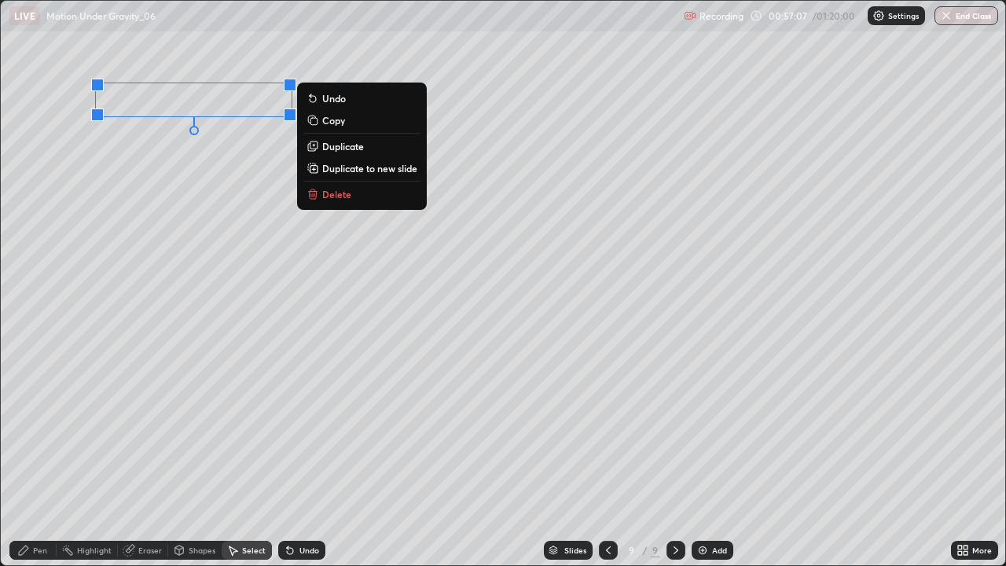
click at [354, 192] on button "Delete" at bounding box center [361, 194] width 117 height 19
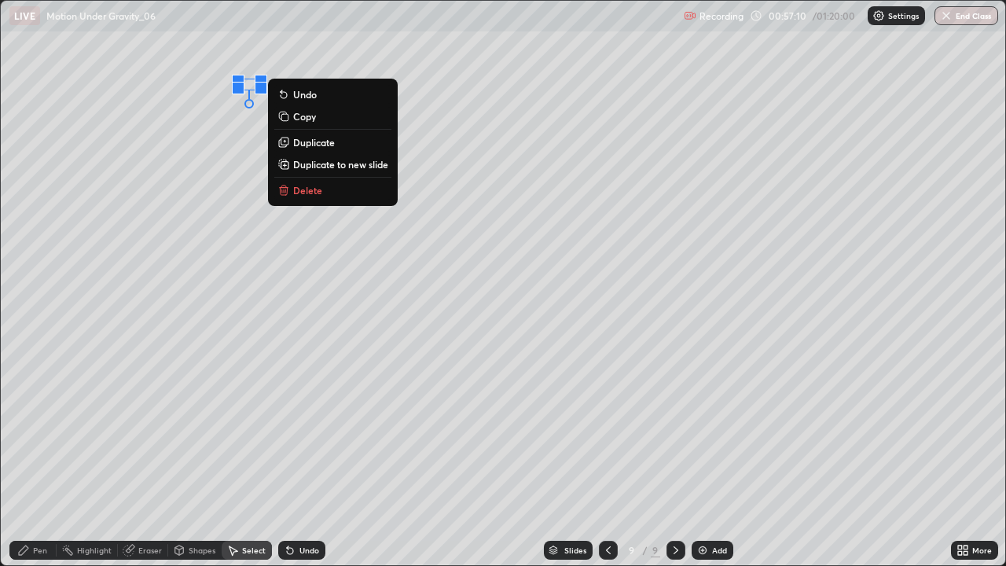
click at [309, 193] on p "Delete" at bounding box center [307, 190] width 29 height 13
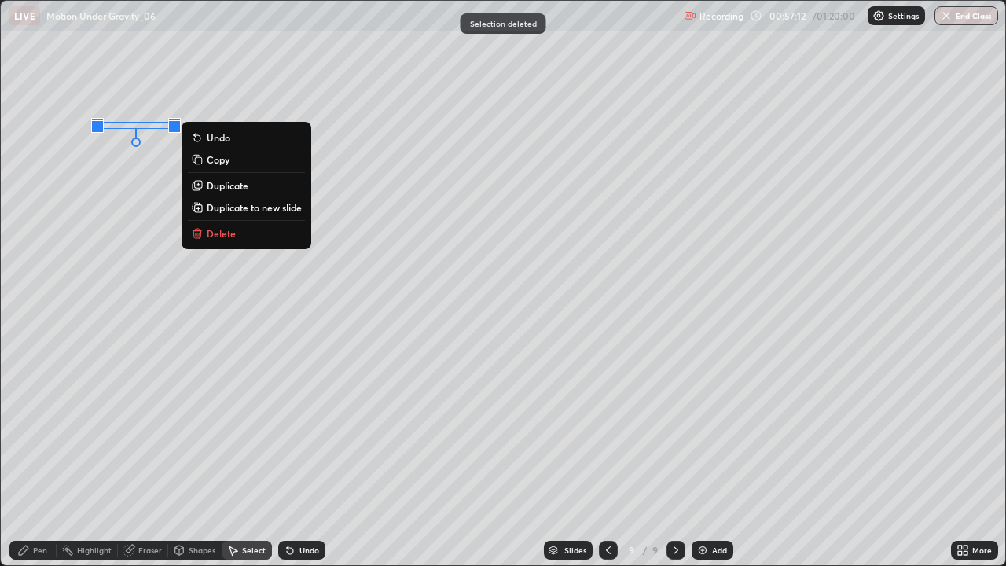
click at [232, 226] on button "Delete" at bounding box center [246, 233] width 117 height 19
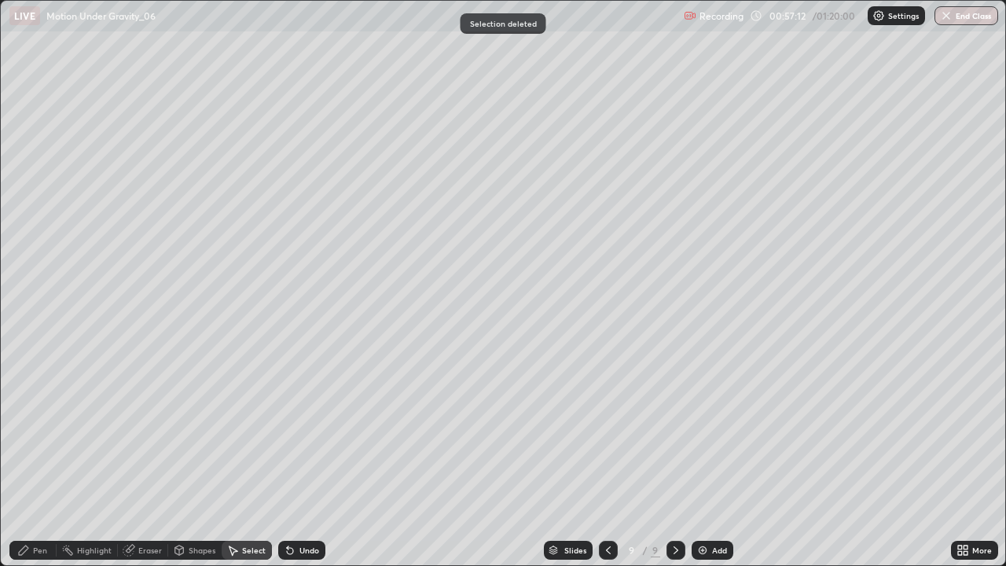
click at [39, 459] on div "Pen" at bounding box center [40, 550] width 14 height 8
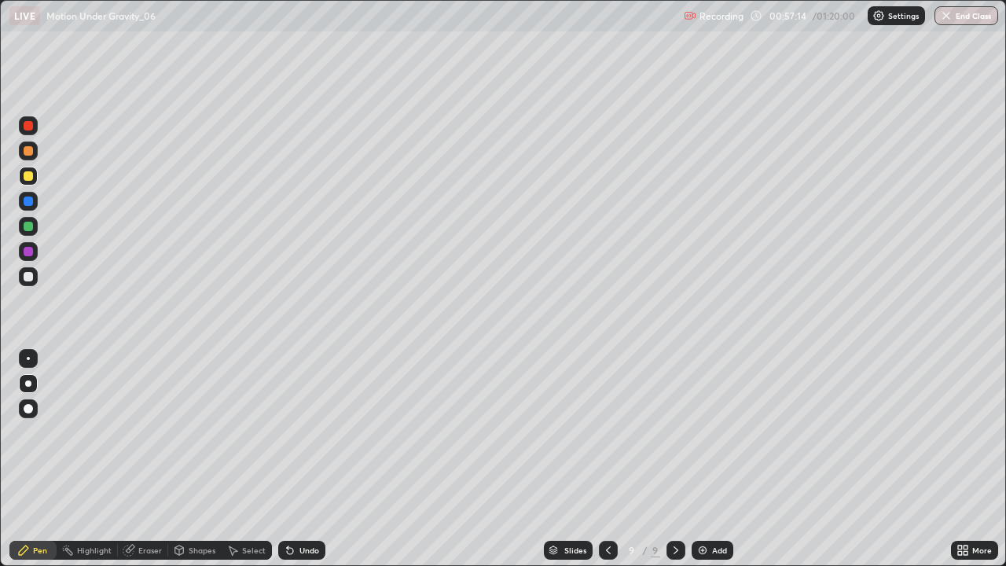
click at [30, 174] on div at bounding box center [28, 175] width 9 height 9
click at [28, 200] on div at bounding box center [28, 200] width 9 height 9
click at [30, 273] on div at bounding box center [28, 276] width 9 height 9
click at [27, 130] on div at bounding box center [28, 125] width 9 height 9
click at [602, 459] on icon at bounding box center [608, 550] width 13 height 13
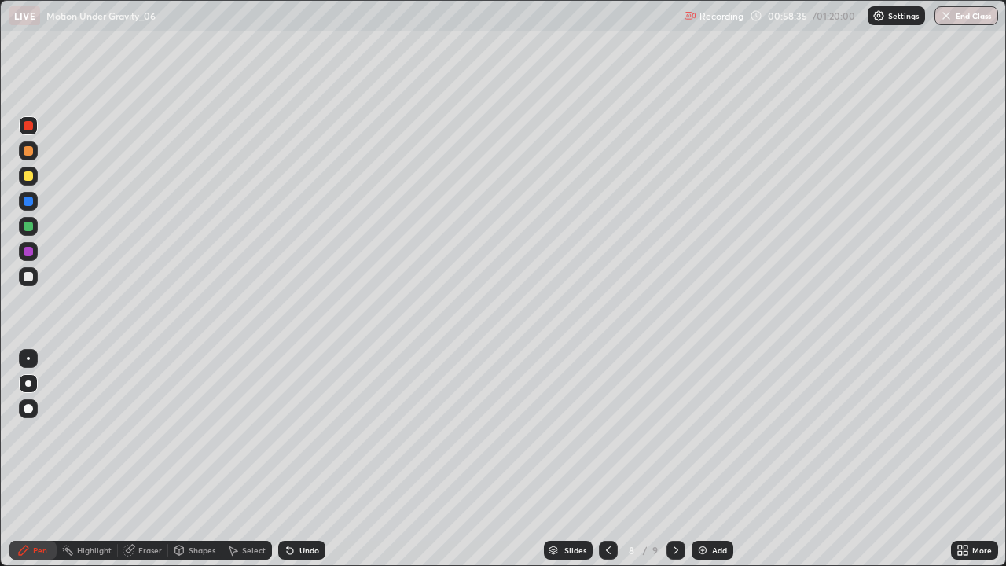
click at [673, 459] on icon at bounding box center [675, 550] width 13 height 13
click at [301, 459] on div "Undo" at bounding box center [309, 550] width 20 height 8
click at [305, 459] on div "Undo" at bounding box center [301, 550] width 47 height 19
click at [28, 278] on div at bounding box center [28, 276] width 9 height 9
click at [27, 173] on div at bounding box center [28, 175] width 9 height 9
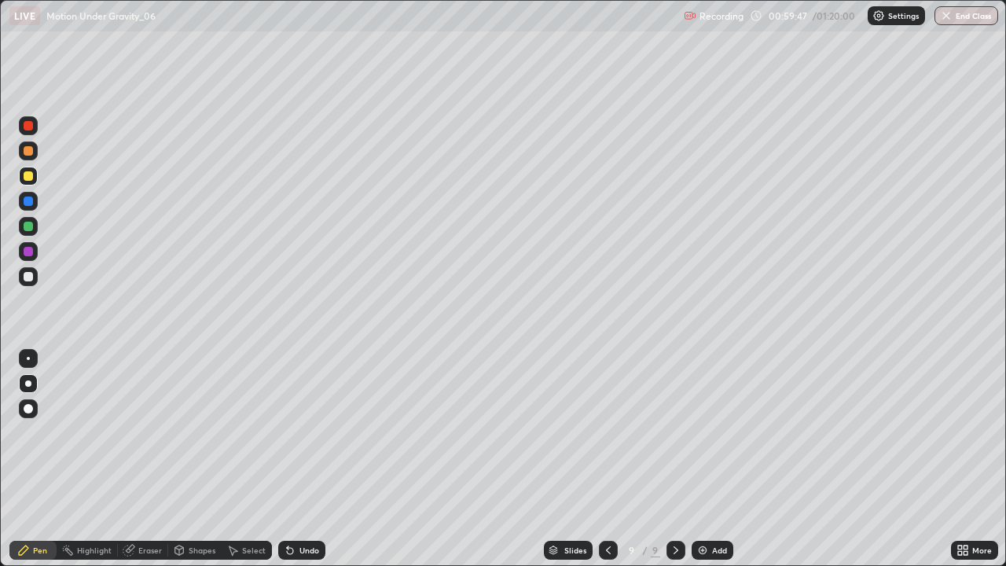
click at [24, 280] on div at bounding box center [28, 276] width 9 height 9
click at [151, 459] on div "Eraser" at bounding box center [150, 550] width 24 height 8
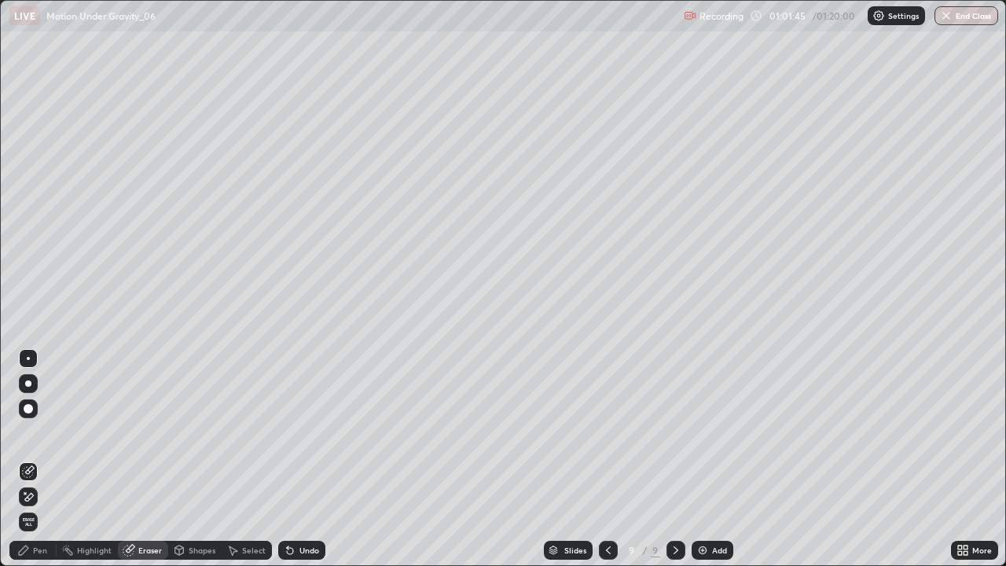
click at [35, 459] on div "Pen" at bounding box center [32, 550] width 47 height 19
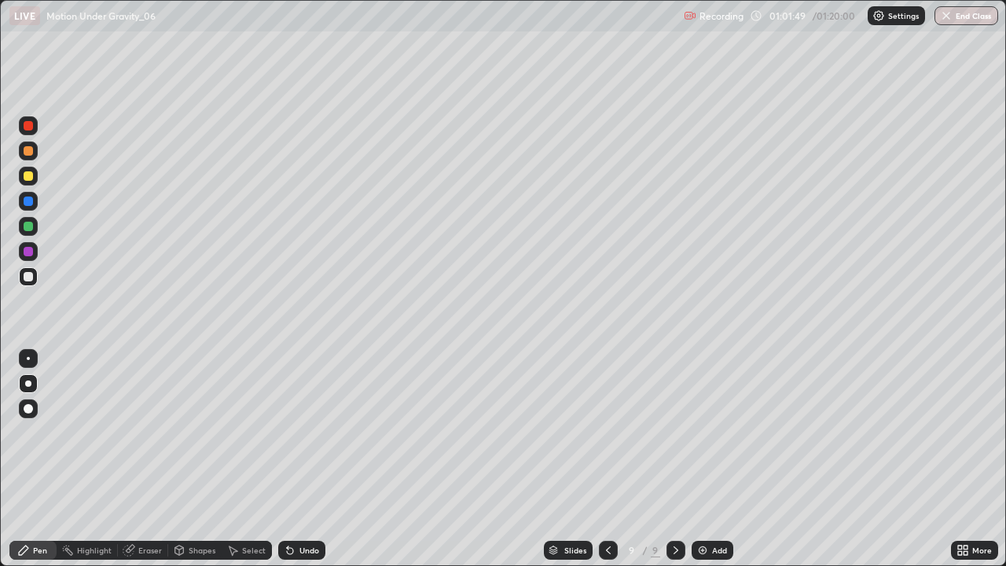
click at [30, 126] on div at bounding box center [28, 125] width 9 height 9
click at [35, 277] on div at bounding box center [28, 276] width 19 height 19
click at [149, 459] on div "Eraser" at bounding box center [150, 550] width 24 height 8
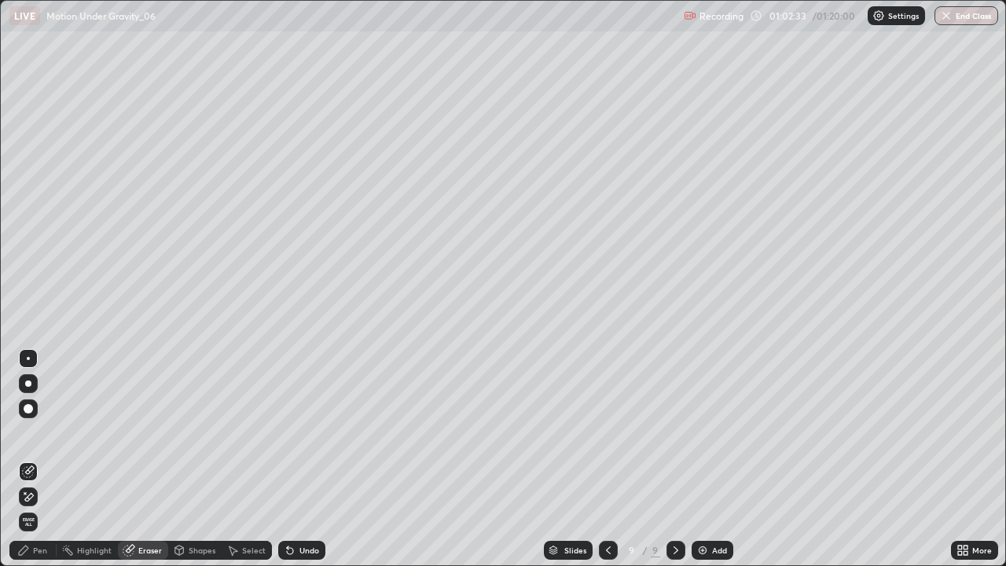
click at [35, 459] on div "Pen" at bounding box center [40, 550] width 14 height 8
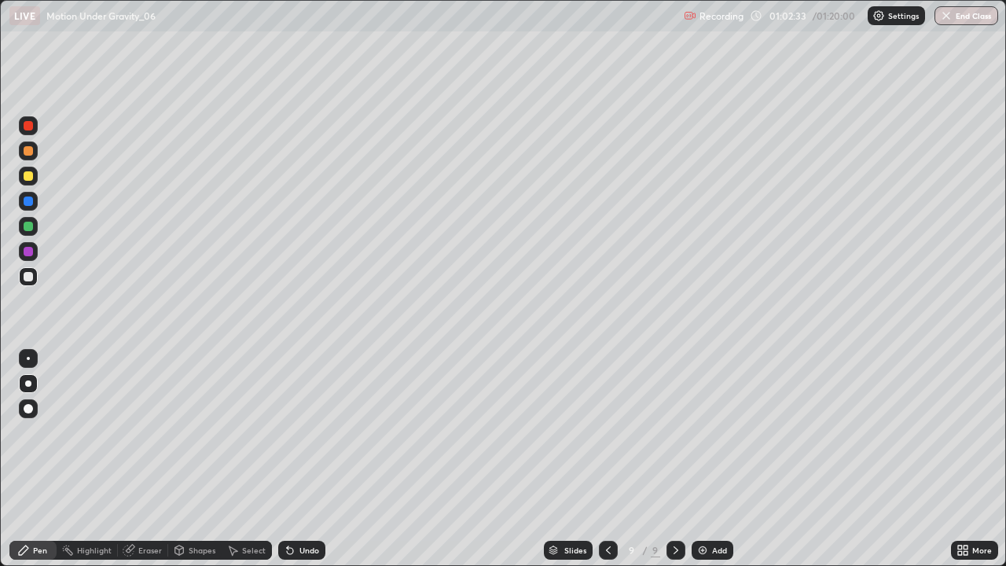
click at [31, 276] on div at bounding box center [28, 276] width 9 height 9
click at [158, 459] on div "Eraser" at bounding box center [150, 550] width 24 height 8
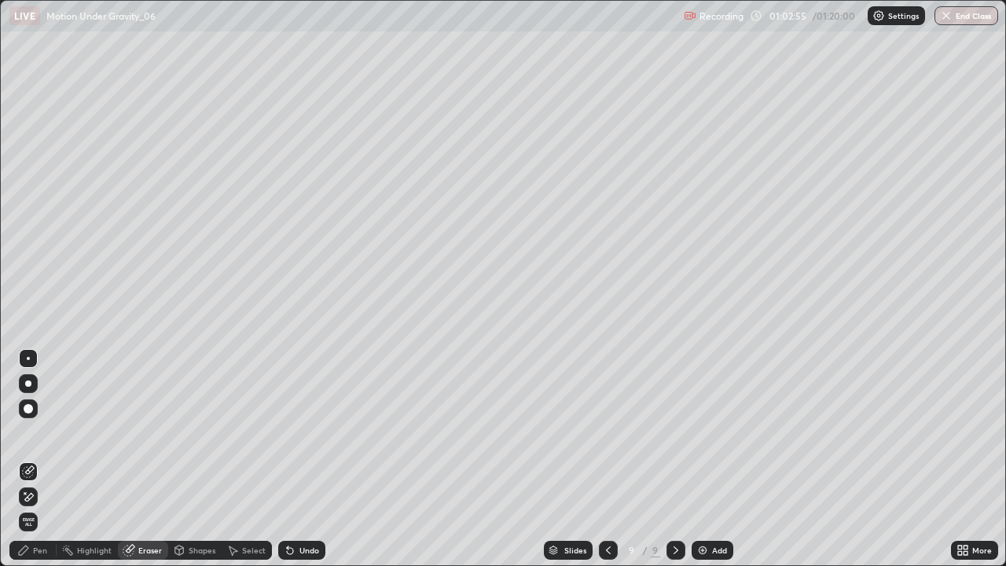
click at [252, 459] on div "Select" at bounding box center [247, 550] width 50 height 19
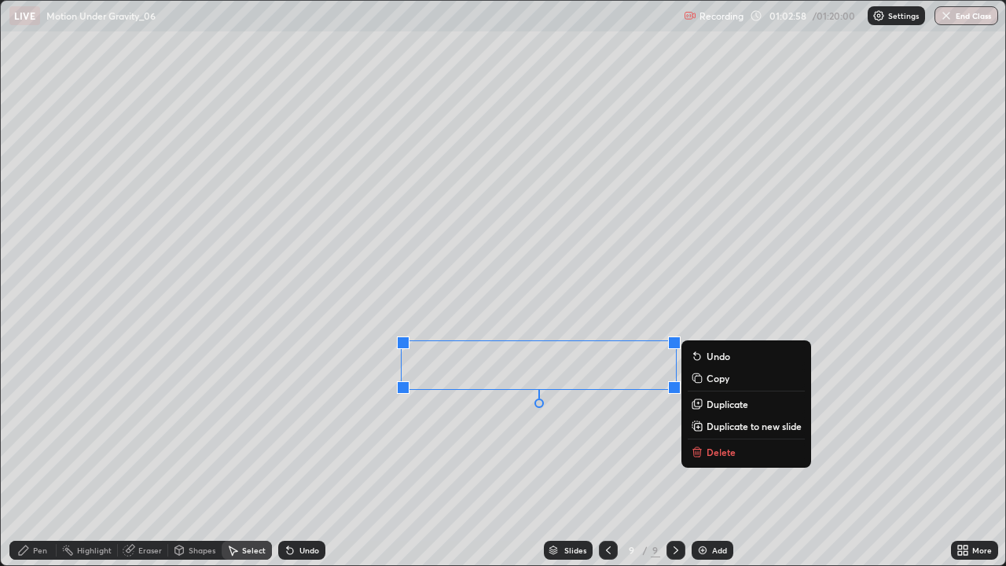
click at [710, 449] on p "Delete" at bounding box center [720, 452] width 29 height 13
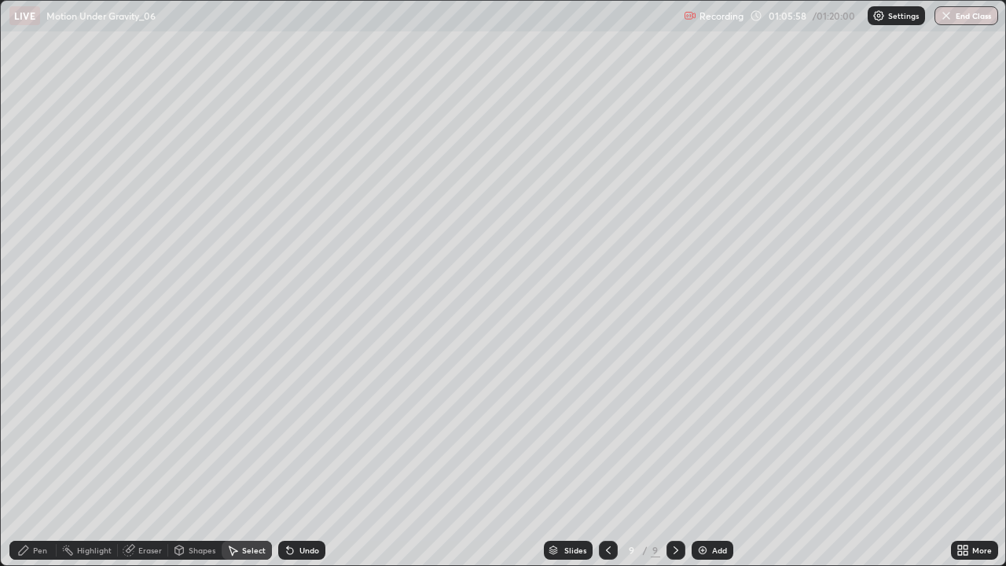
click at [34, 459] on div "Pen" at bounding box center [40, 550] width 14 height 8
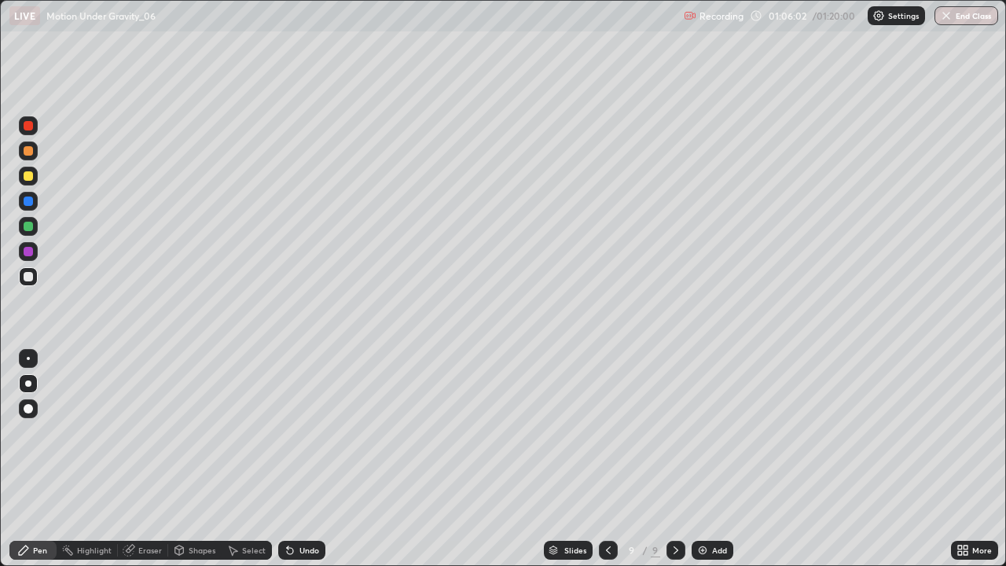
click at [26, 197] on div at bounding box center [28, 200] width 9 height 9
click at [27, 226] on div at bounding box center [28, 226] width 9 height 9
click at [720, 459] on div "Add" at bounding box center [719, 550] width 15 height 8
click at [24, 176] on div at bounding box center [28, 175] width 9 height 9
click at [31, 283] on div at bounding box center [28, 276] width 19 height 19
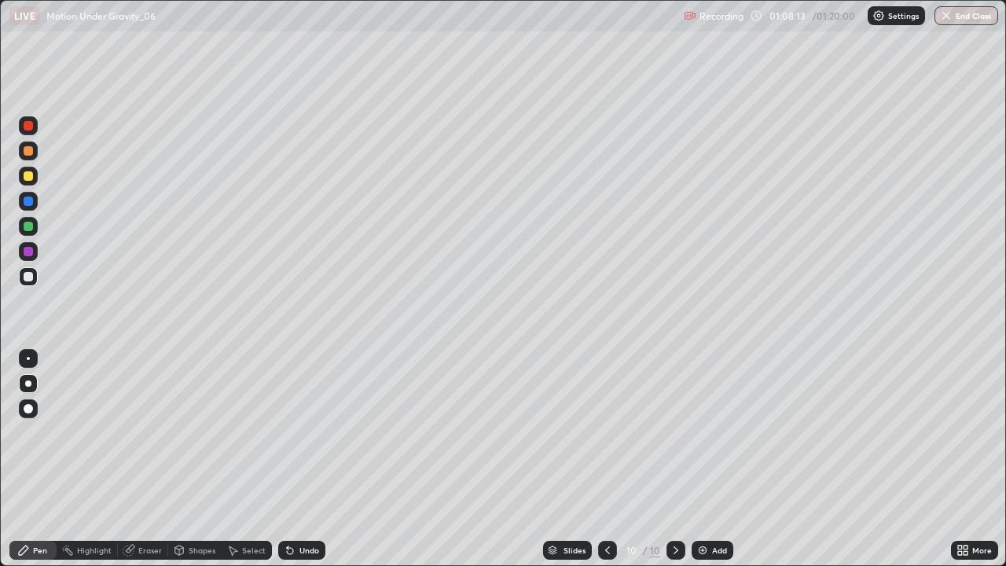
click at [598, 459] on div at bounding box center [607, 549] width 19 height 31
click at [669, 459] on icon at bounding box center [675, 550] width 13 height 13
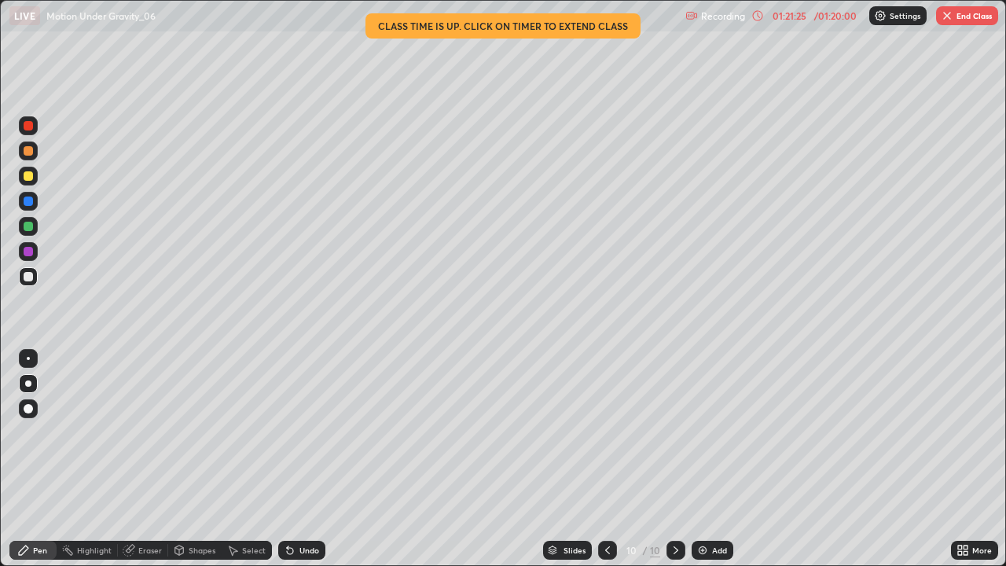
click at [963, 12] on button "End Class" at bounding box center [967, 15] width 62 height 19
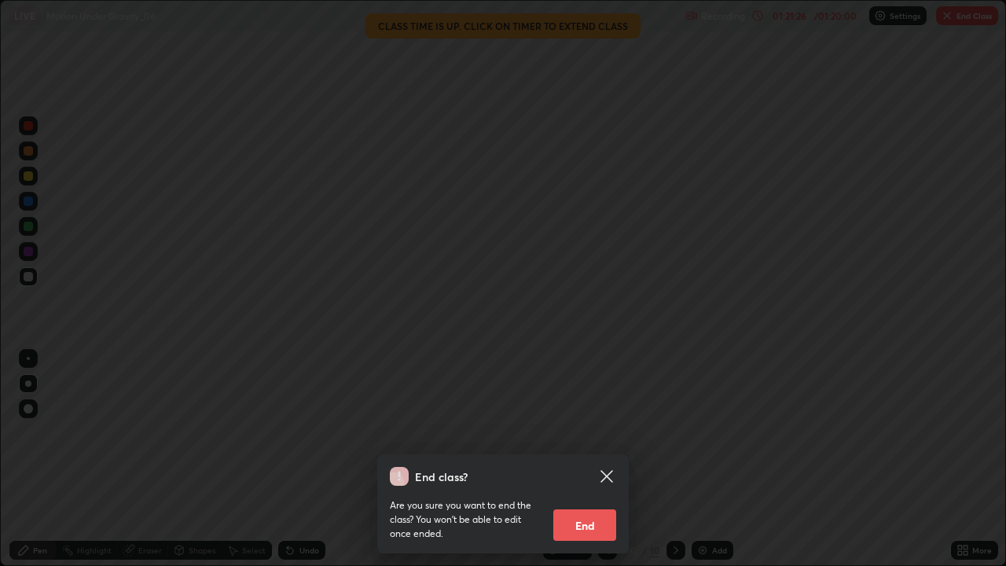
click at [577, 459] on button "End" at bounding box center [584, 524] width 63 height 31
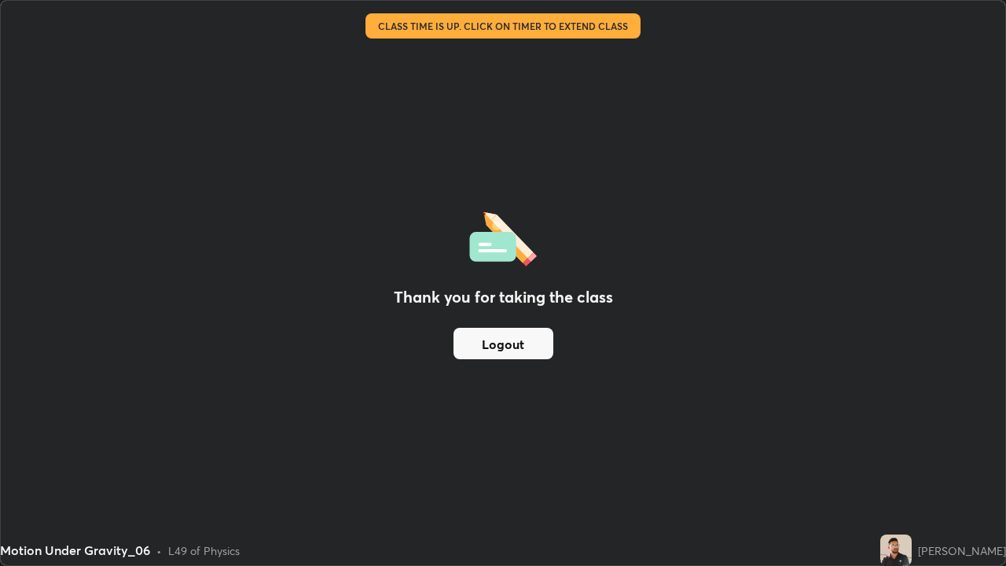
click at [506, 346] on button "Logout" at bounding box center [503, 343] width 100 height 31
